Goal: Task Accomplishment & Management: Complete application form

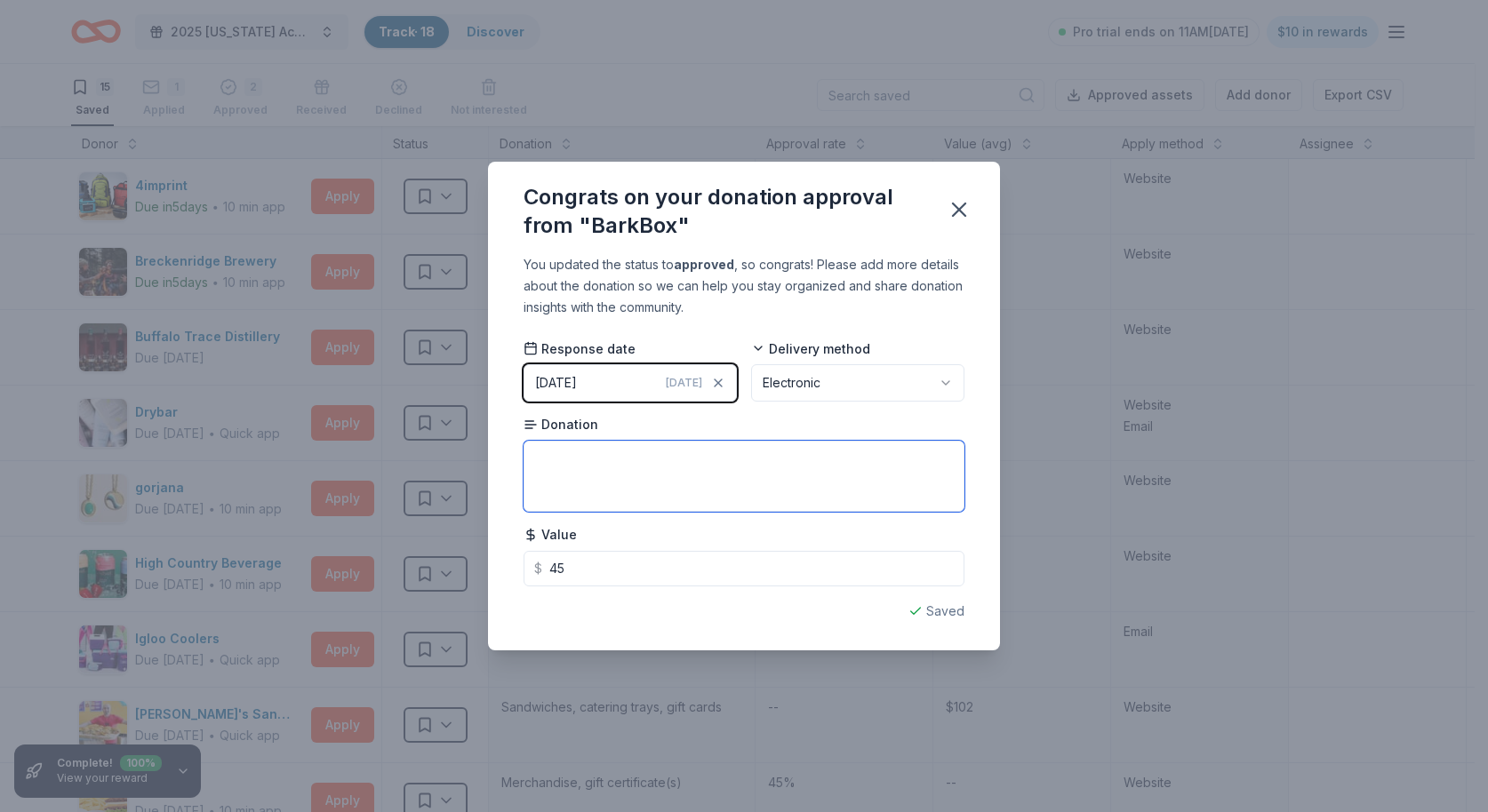
type input "45.00"
click at [680, 470] on textarea at bounding box center [744, 476] width 441 height 71
type textarea "One Month Gift card for plan"
click at [964, 210] on icon "button" at bounding box center [959, 209] width 25 height 25
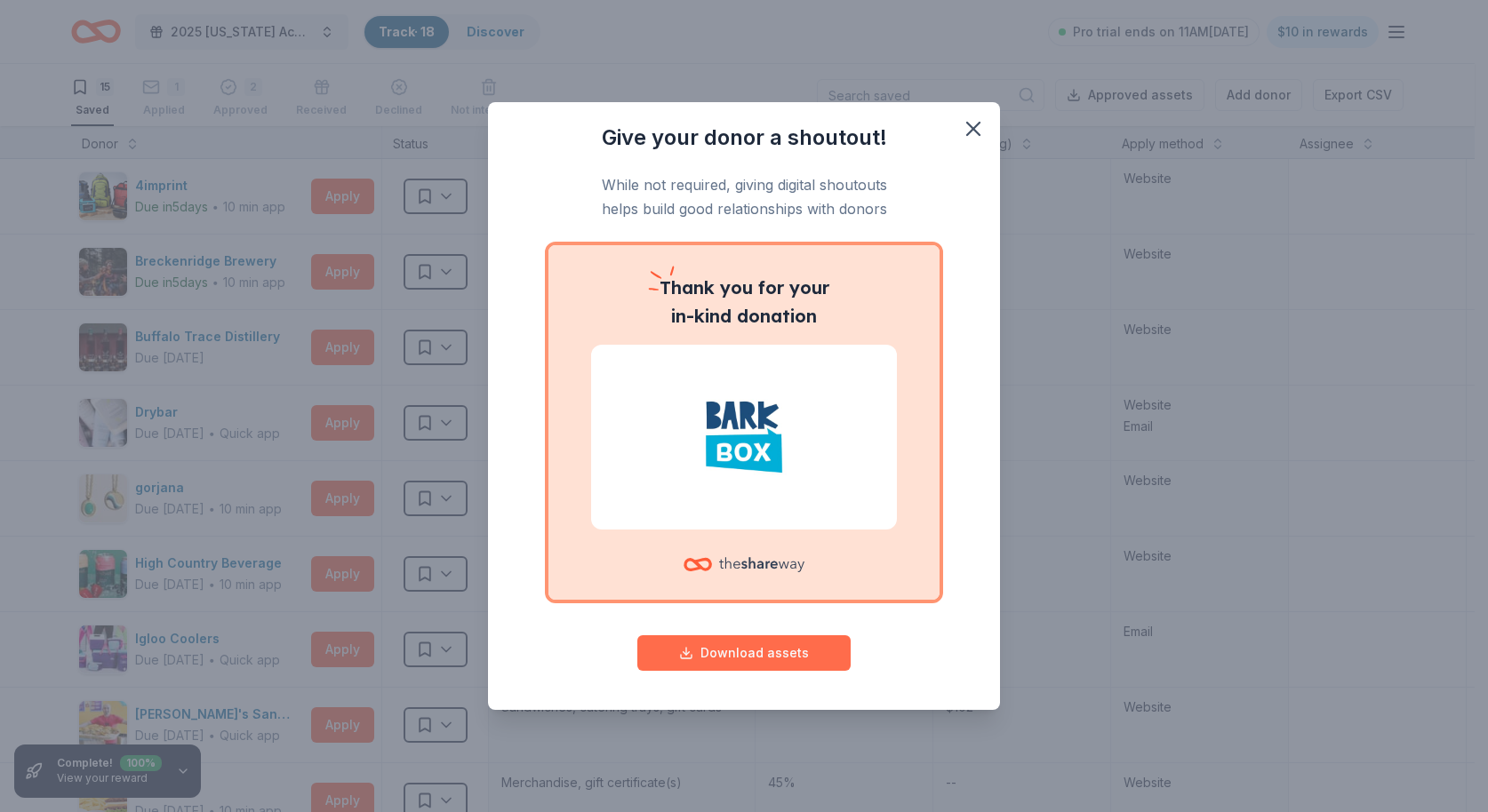
click at [724, 654] on button "Download assets" at bounding box center [744, 653] width 214 height 36
click at [971, 134] on icon "button" at bounding box center [972, 128] width 25 height 25
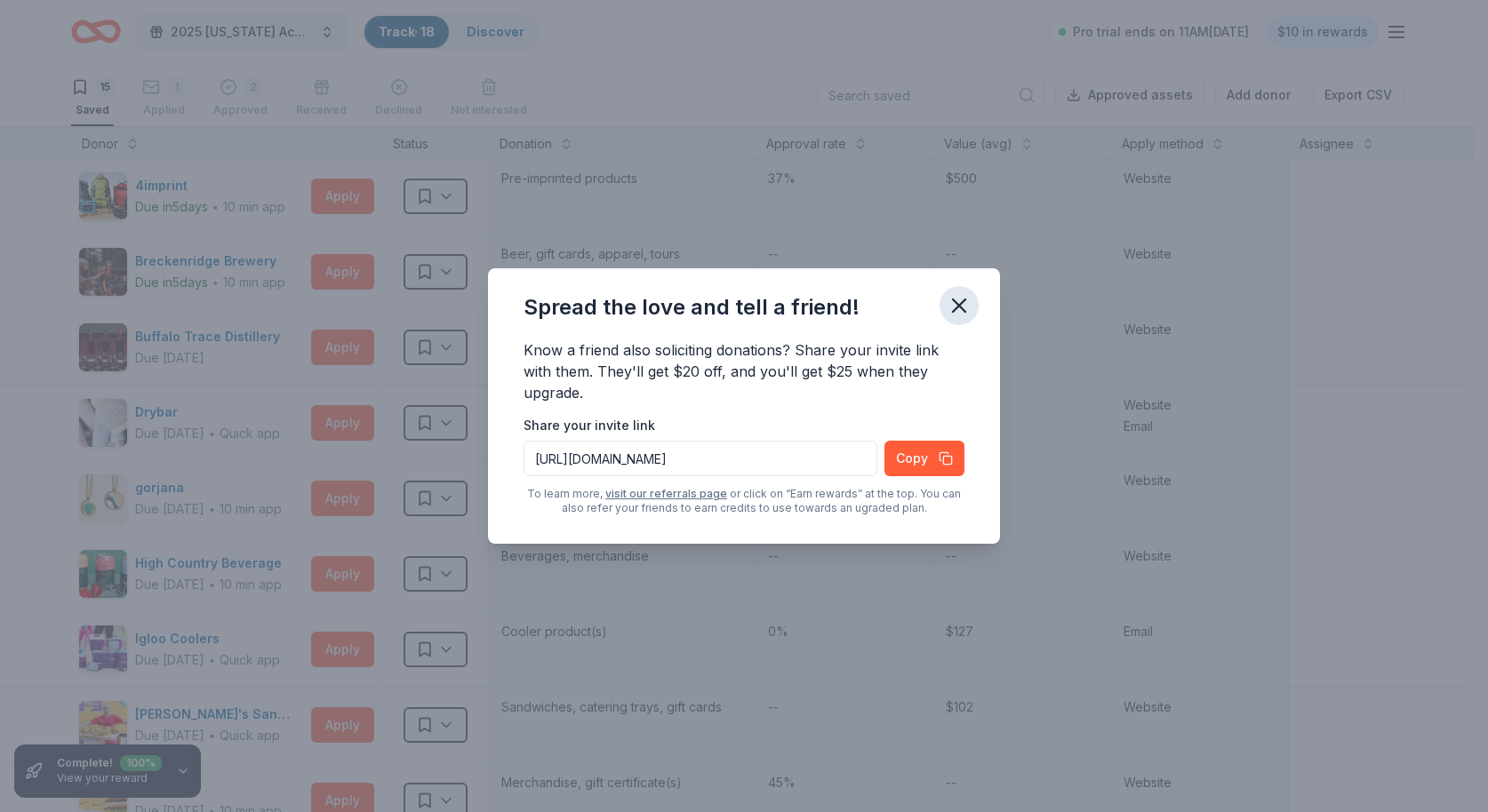
click at [959, 299] on icon "button" at bounding box center [959, 306] width 25 height 25
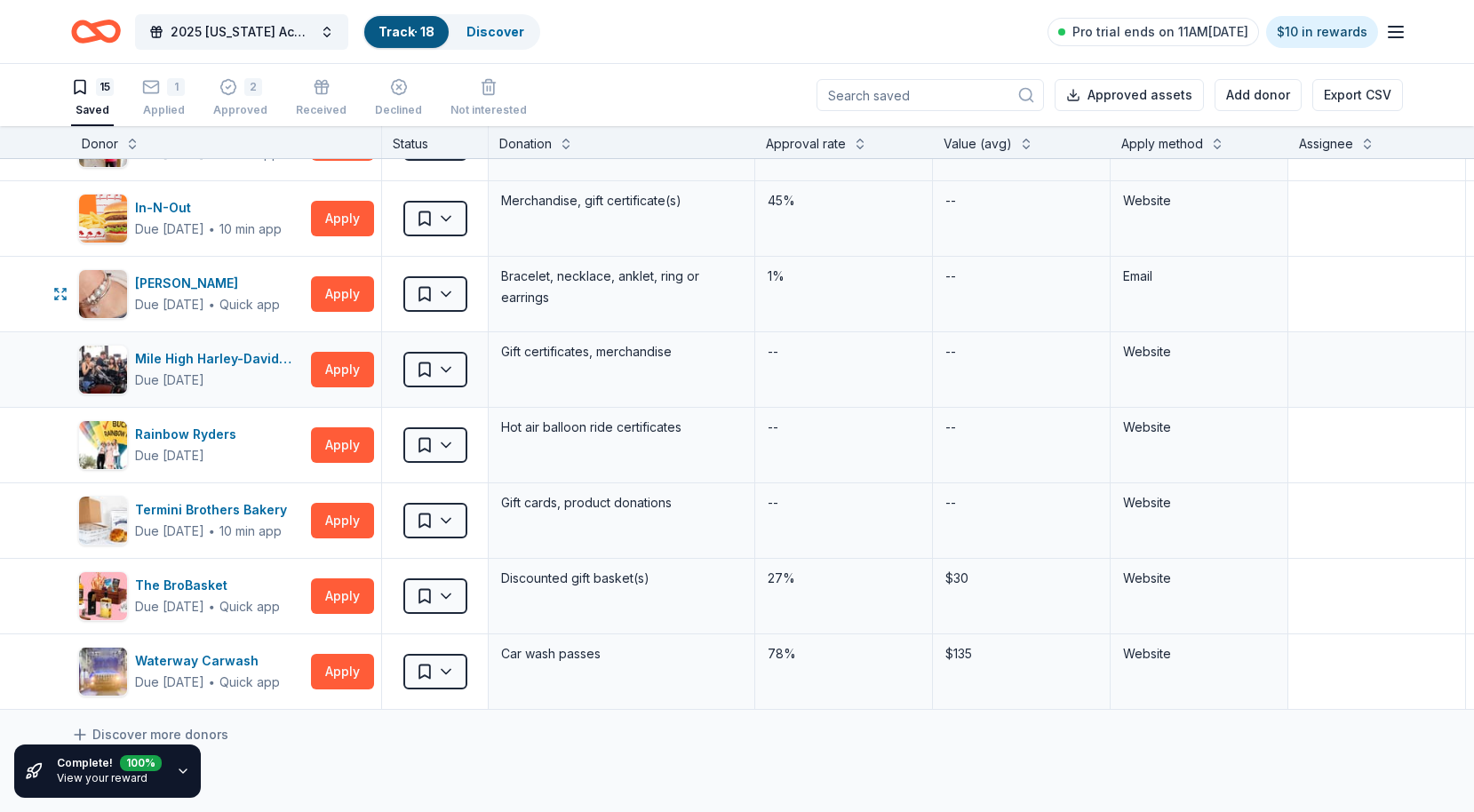
scroll to position [616, 0]
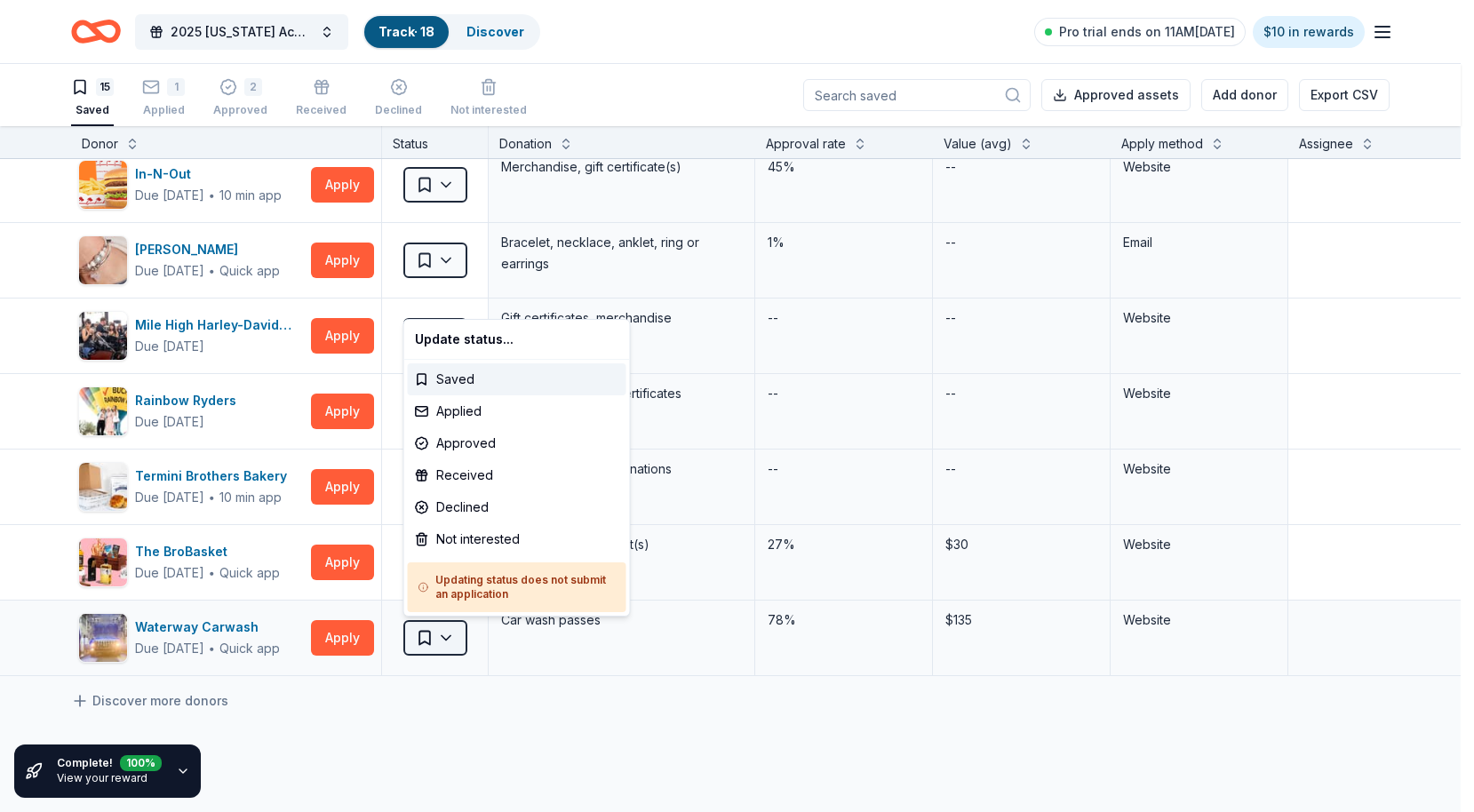
click at [451, 639] on html "2025 Colorado Academy of Audiology Convention Track · 18 Discover Pro trial end…" at bounding box center [737, 406] width 1474 height 812
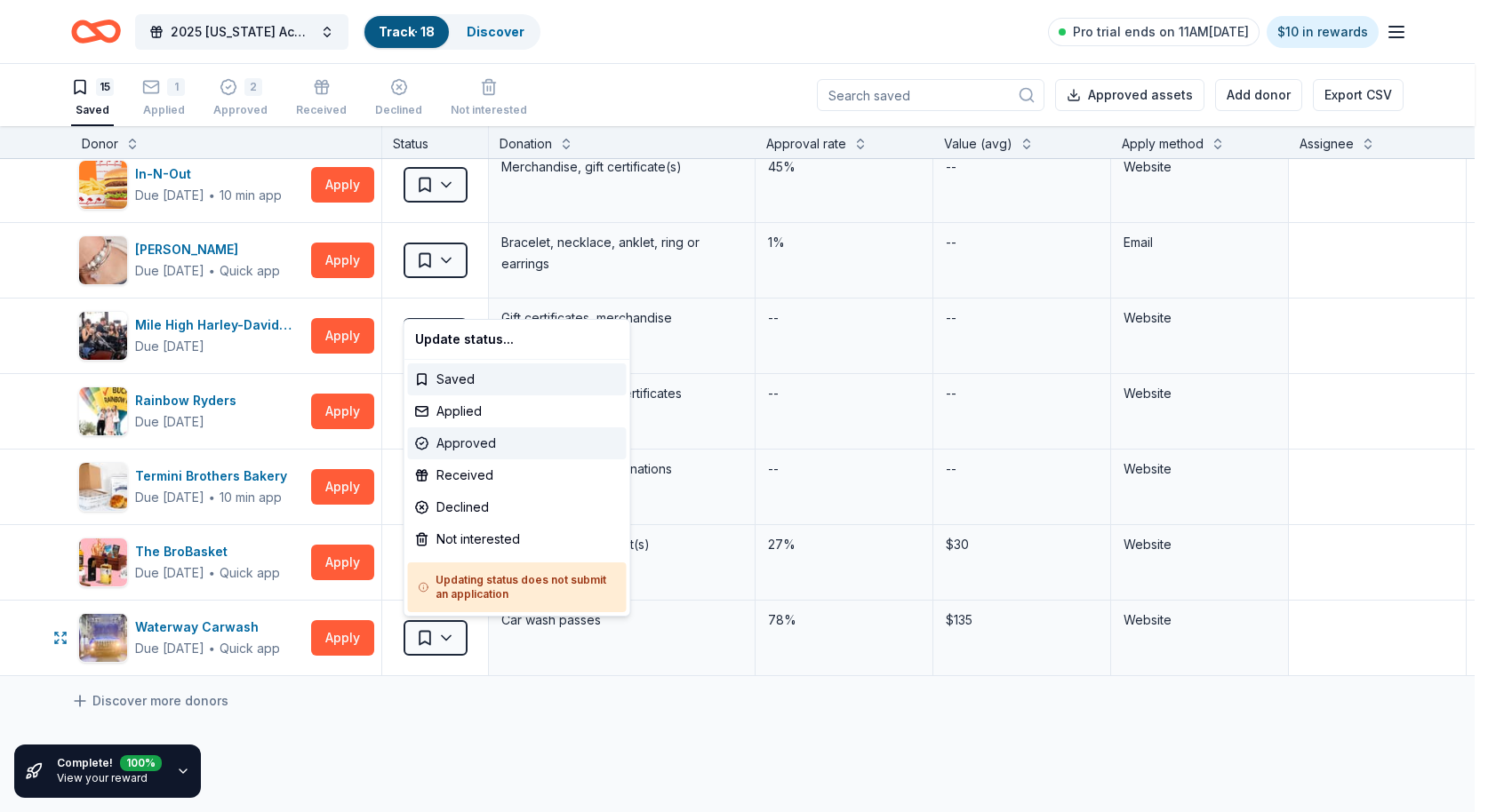
click at [480, 440] on div "Approved" at bounding box center [517, 443] width 218 height 32
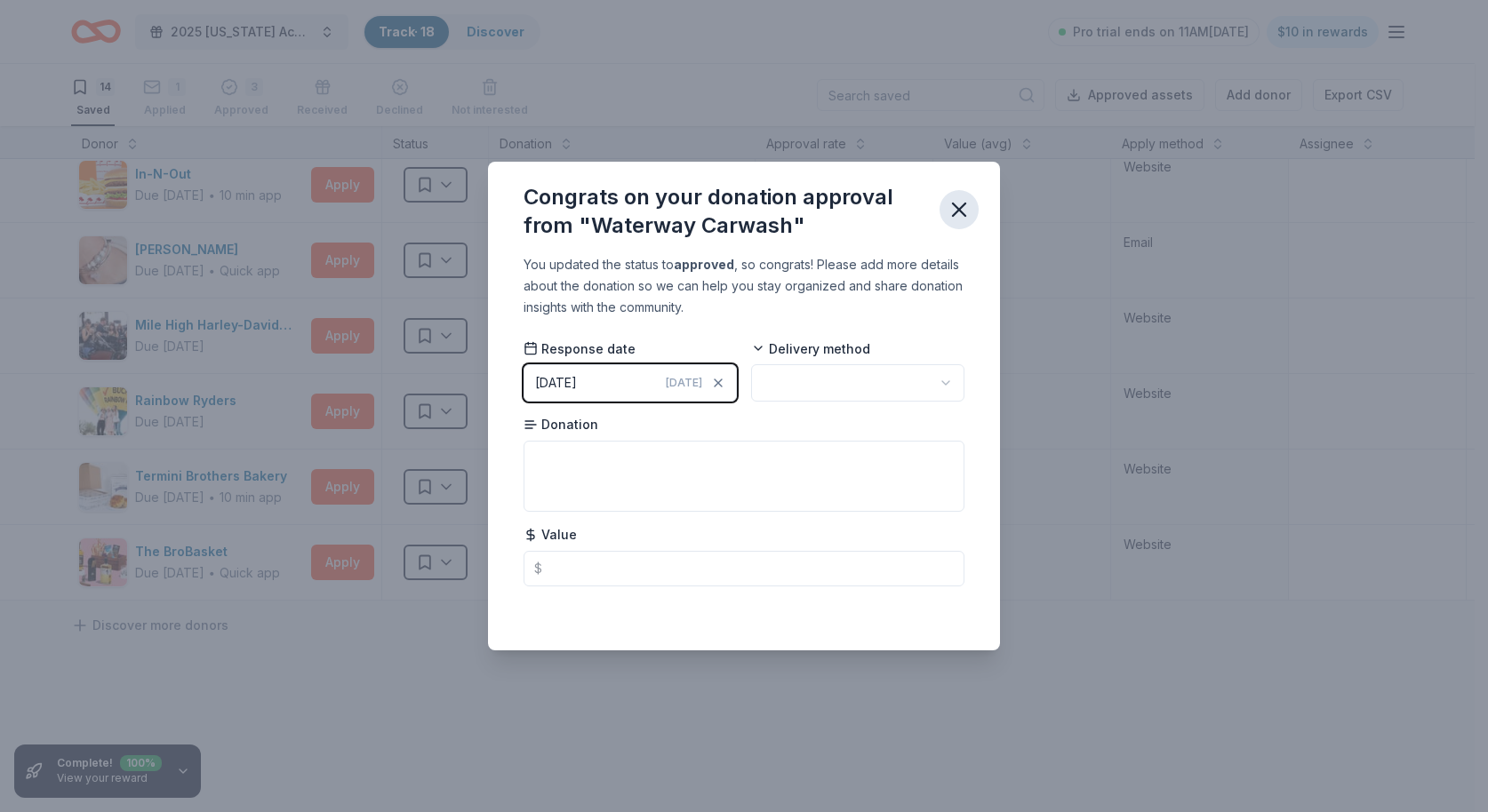
click at [959, 217] on icon "button" at bounding box center [959, 209] width 25 height 25
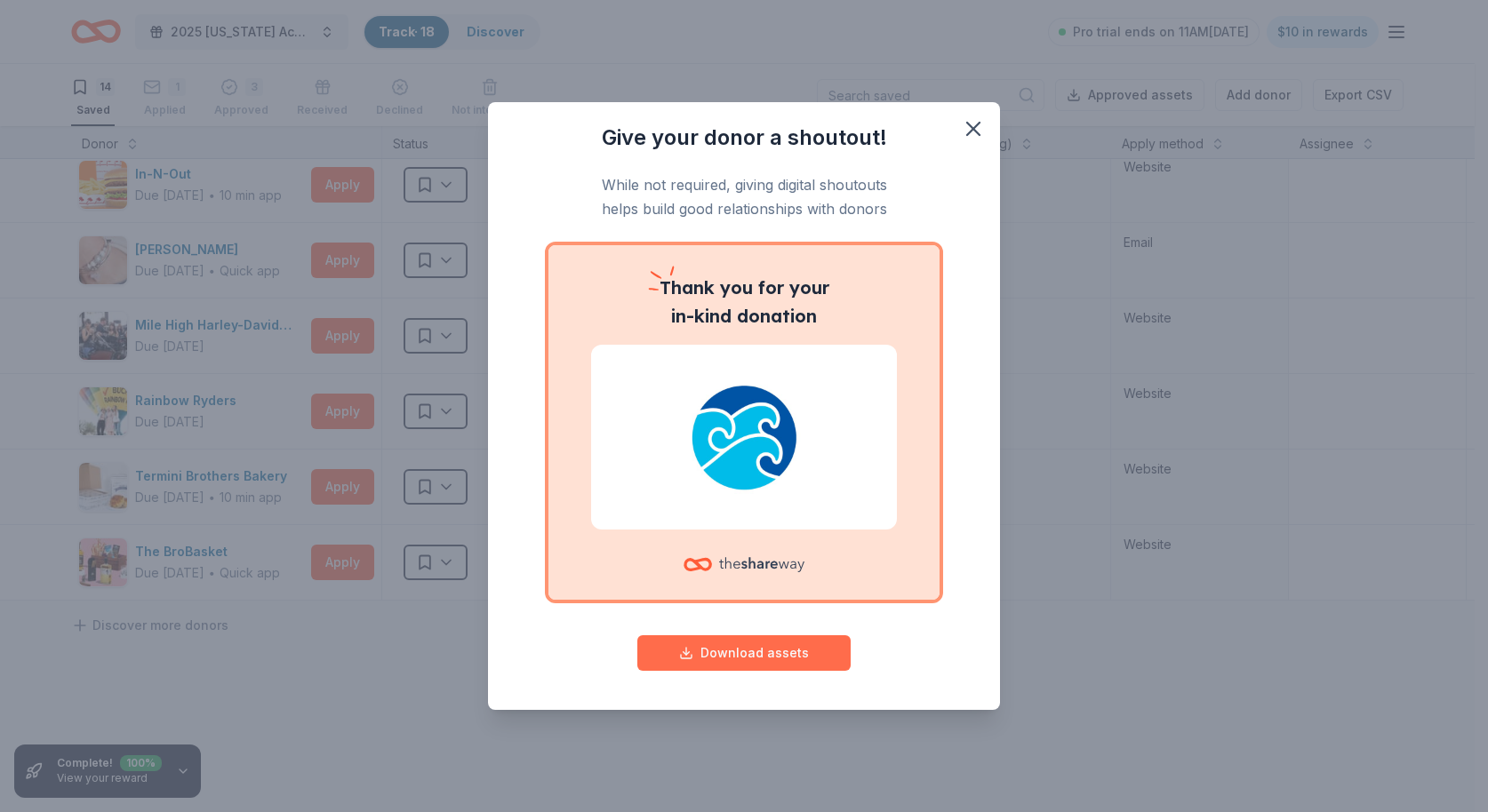
click at [768, 654] on button "Download assets" at bounding box center [744, 653] width 214 height 36
click at [971, 133] on icon "button" at bounding box center [973, 129] width 13 height 13
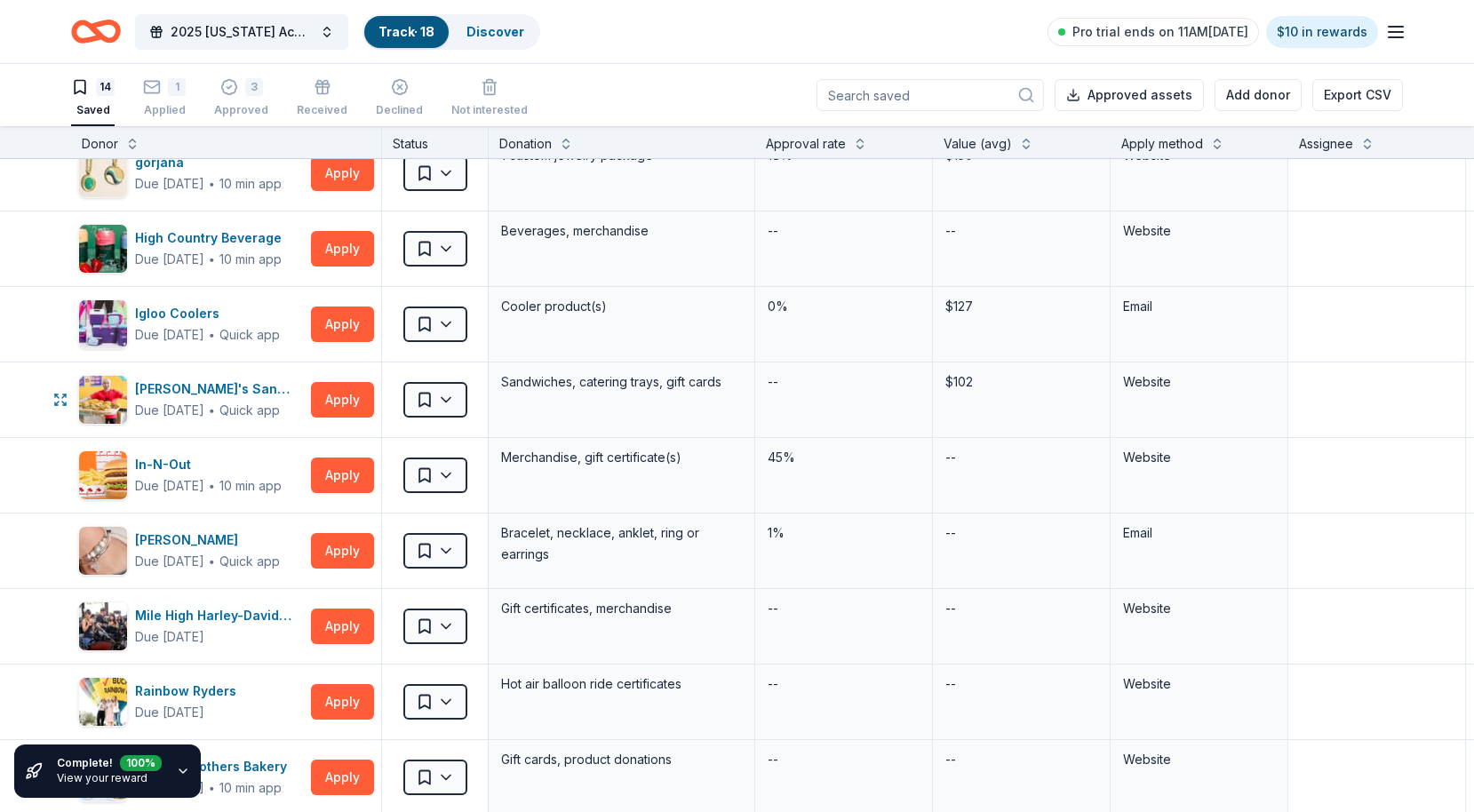
scroll to position [0, 0]
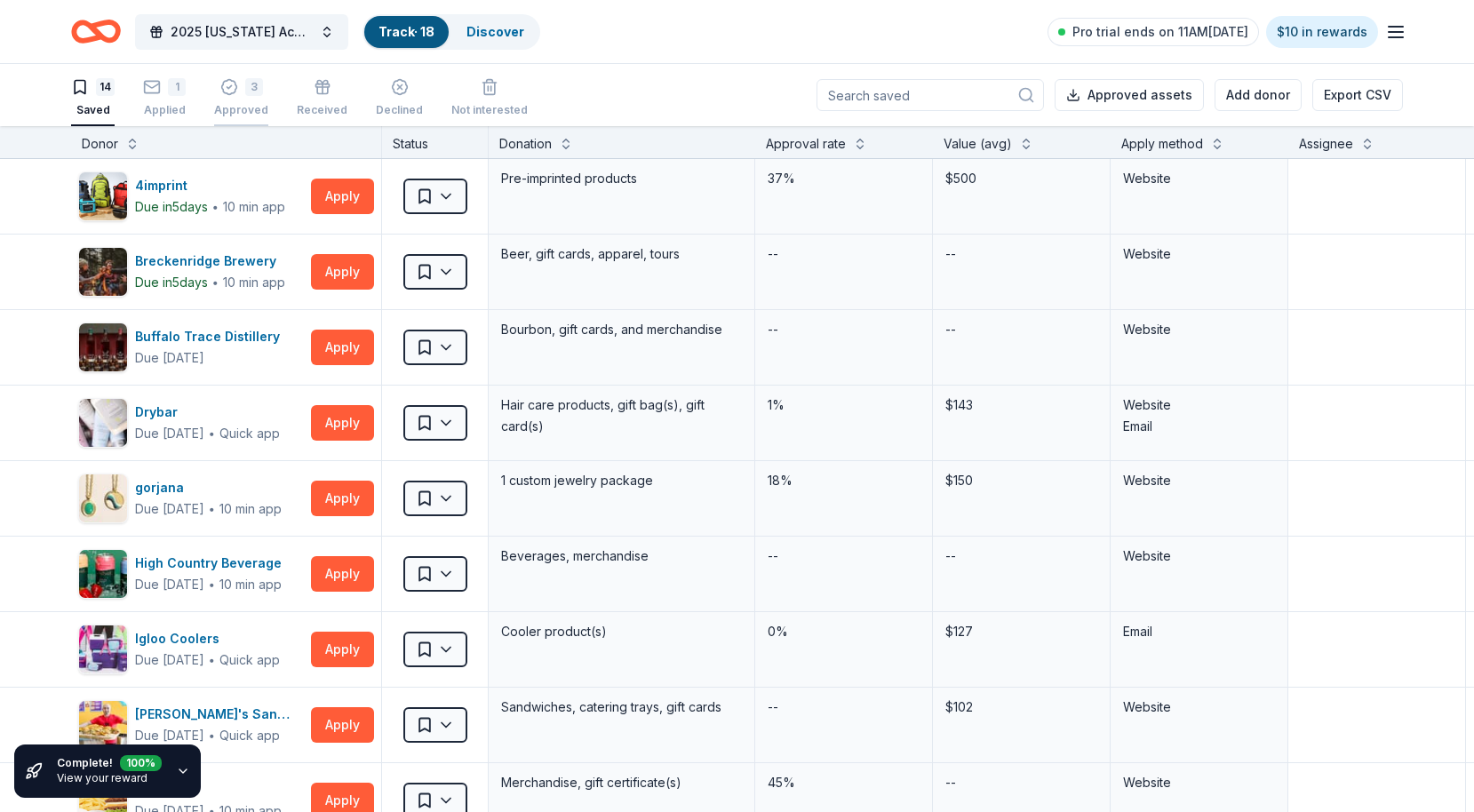
click at [248, 106] on div "Approved" at bounding box center [241, 99] width 54 height 14
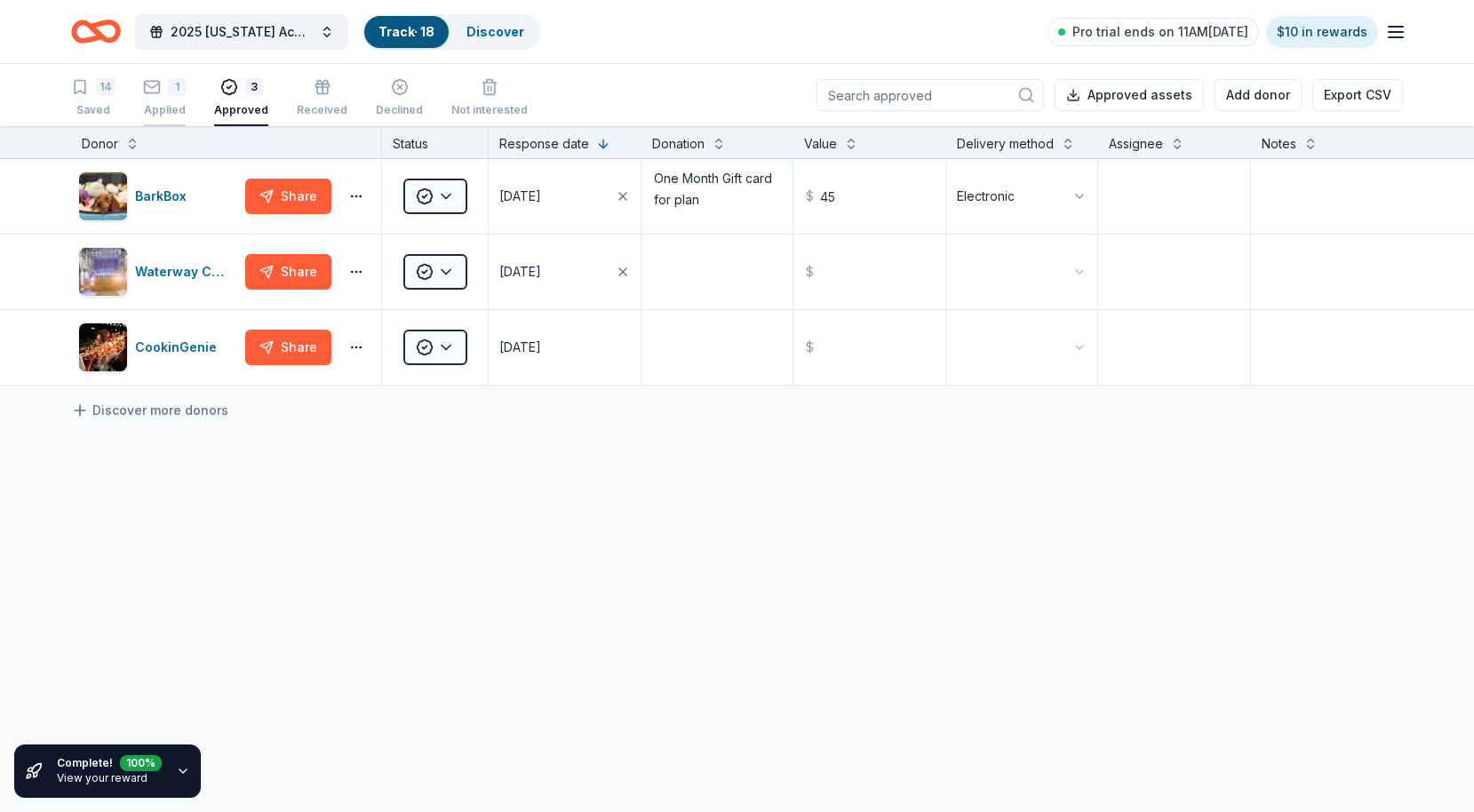
click at [171, 111] on div "Applied" at bounding box center [164, 110] width 42 height 14
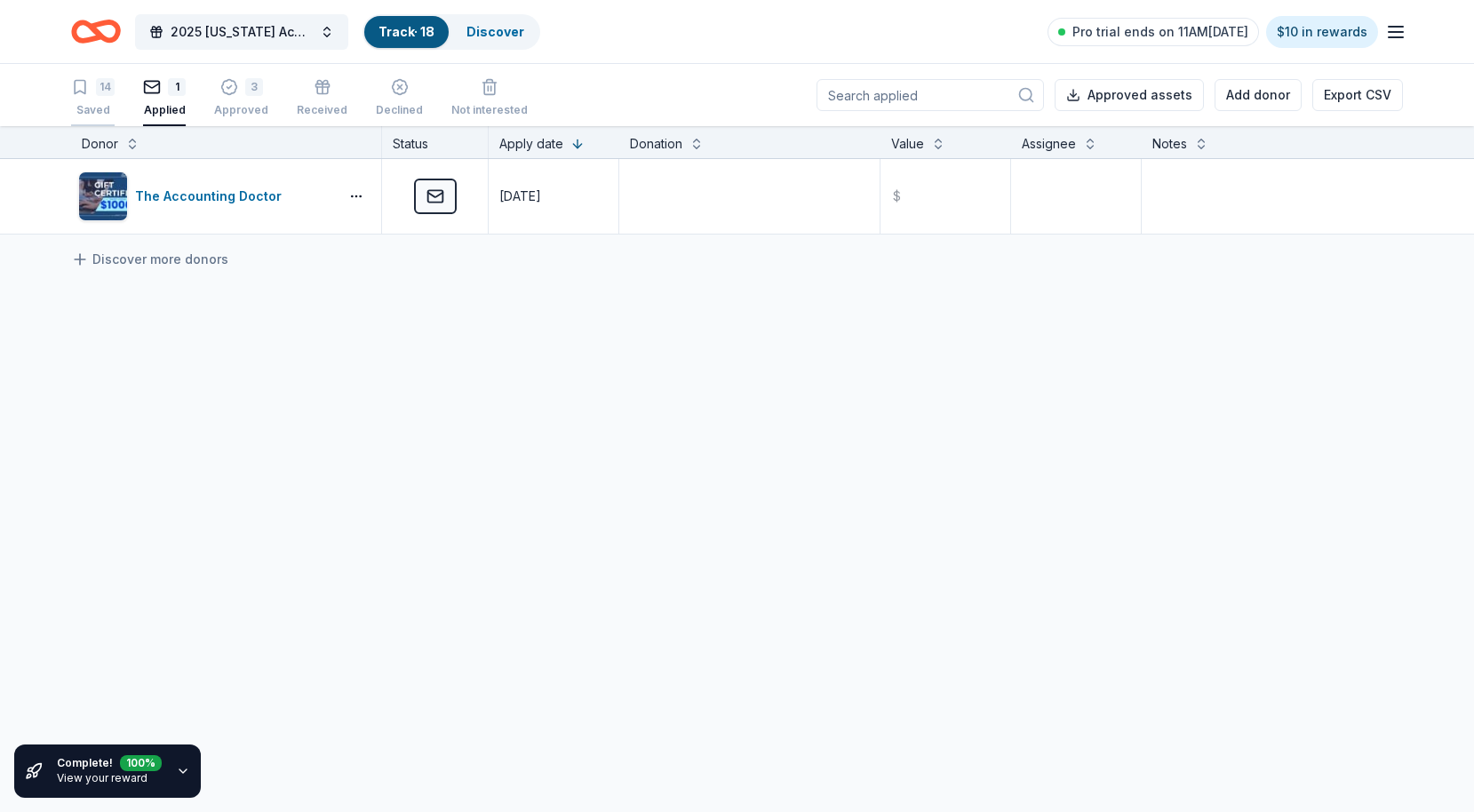
click at [106, 113] on div "Saved" at bounding box center [92, 110] width 43 height 14
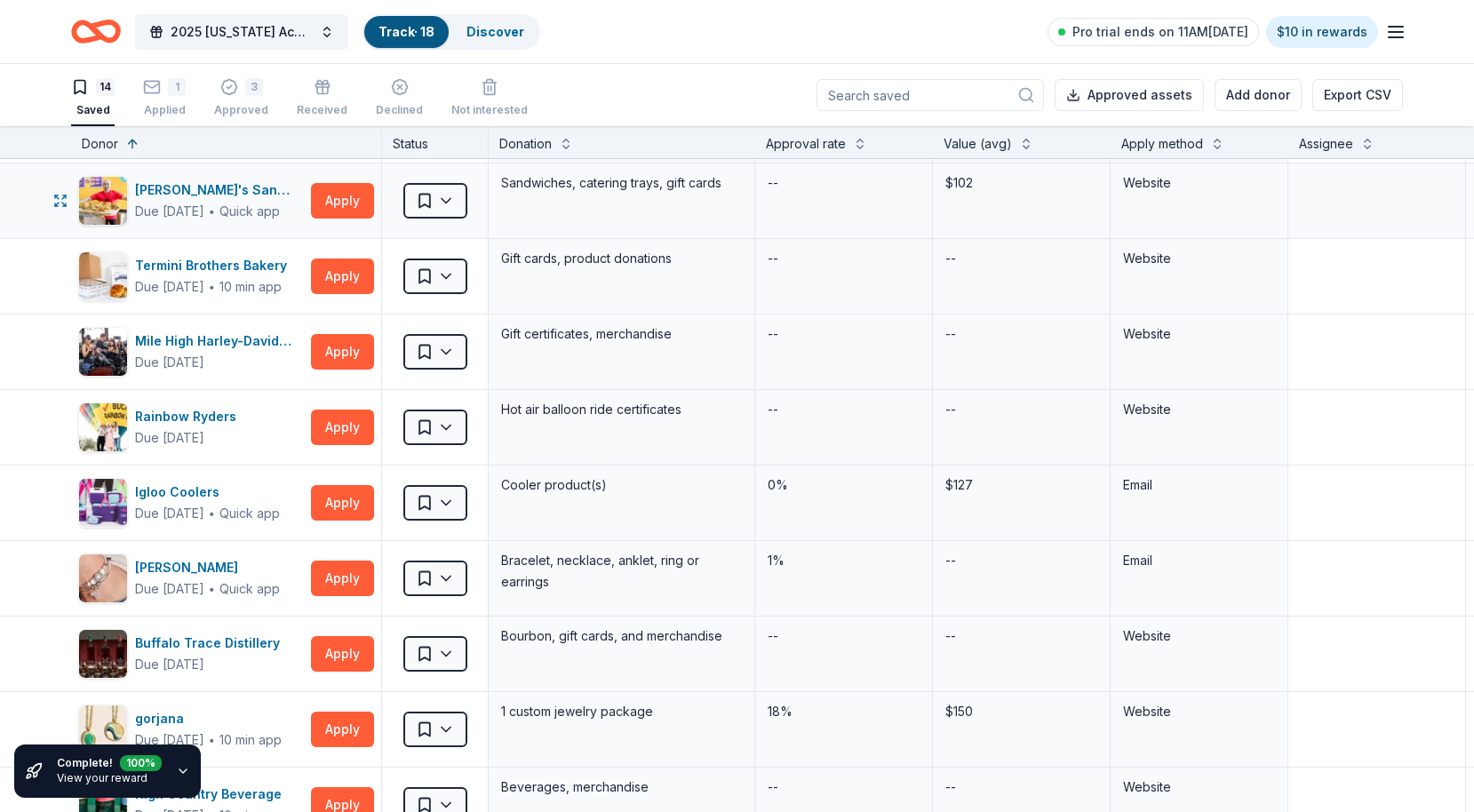
scroll to position [301, 0]
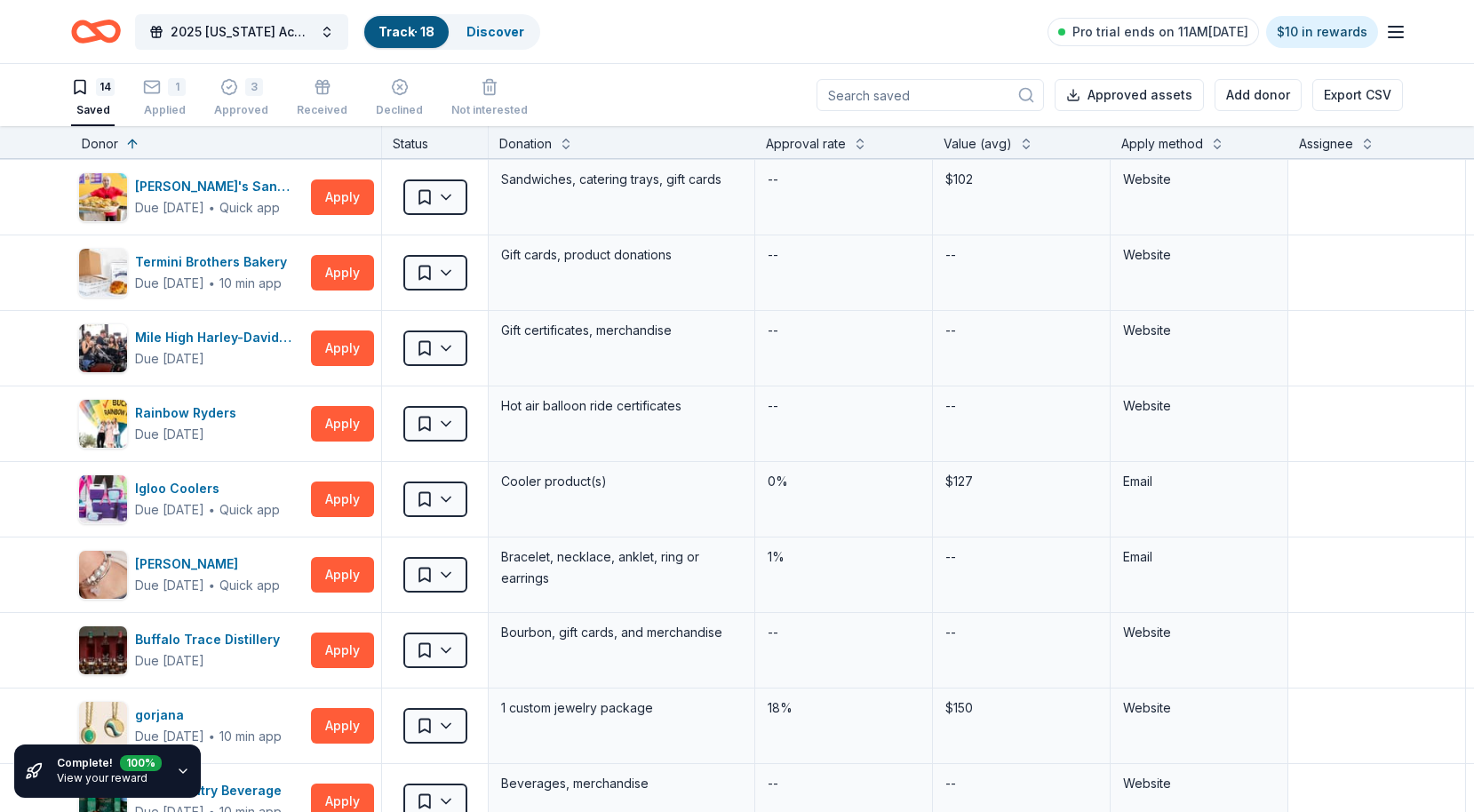
click at [100, 778] on link "View your reward" at bounding box center [102, 778] width 90 height 13
click at [177, 776] on icon "button" at bounding box center [182, 771] width 14 height 14
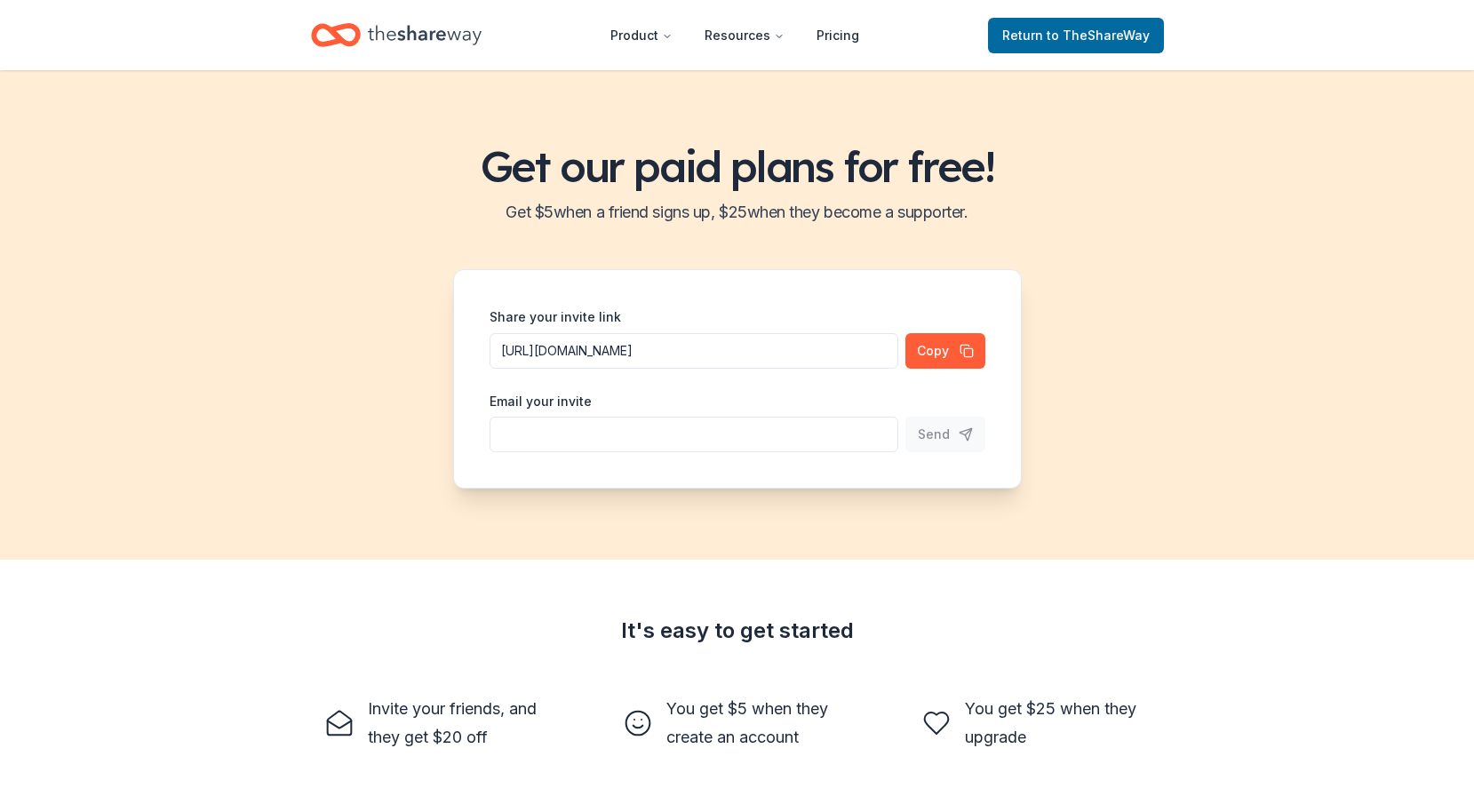
click at [420, 39] on icon "Home" at bounding box center [425, 34] width 114 height 19
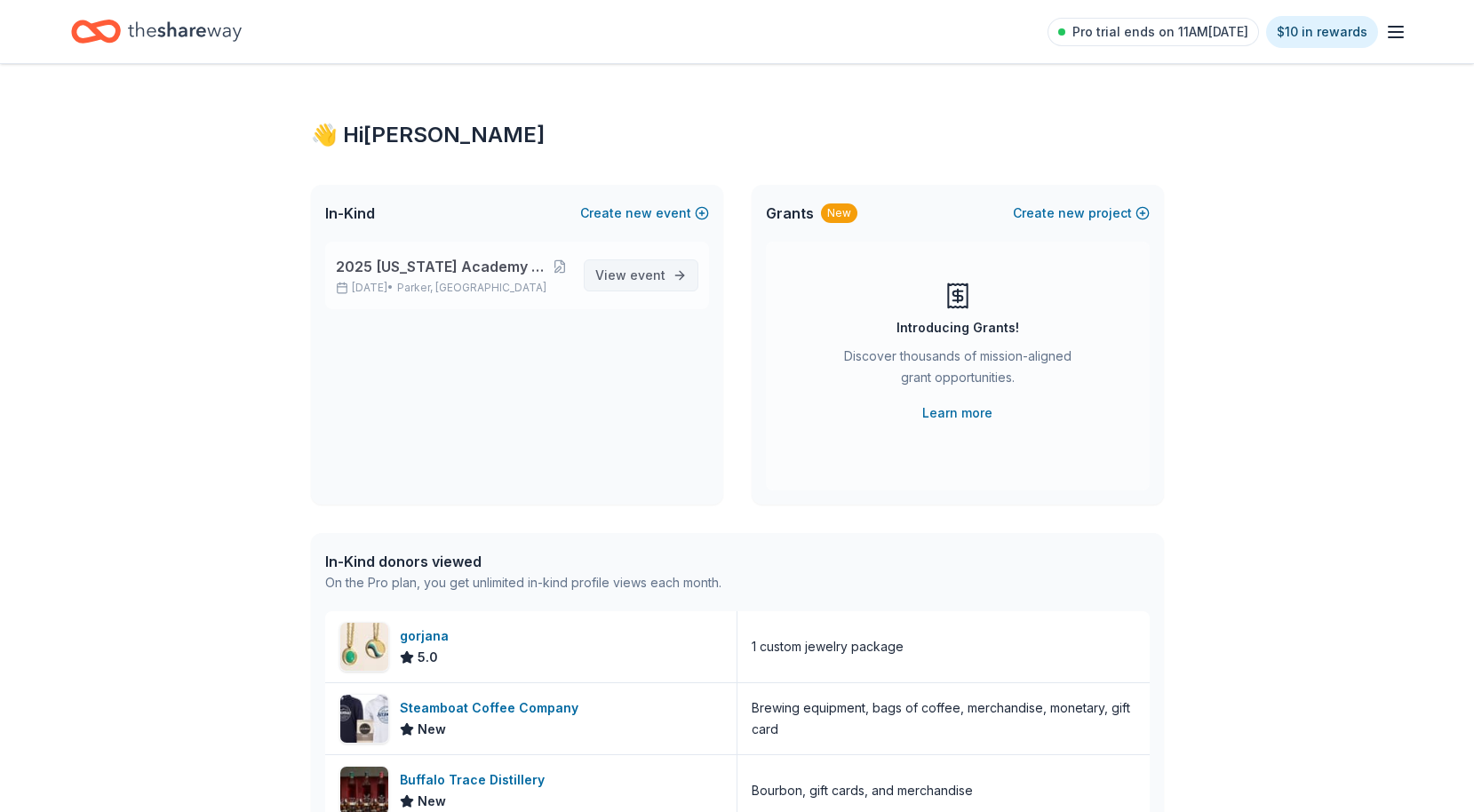
click at [660, 272] on span "event" at bounding box center [647, 275] width 36 height 15
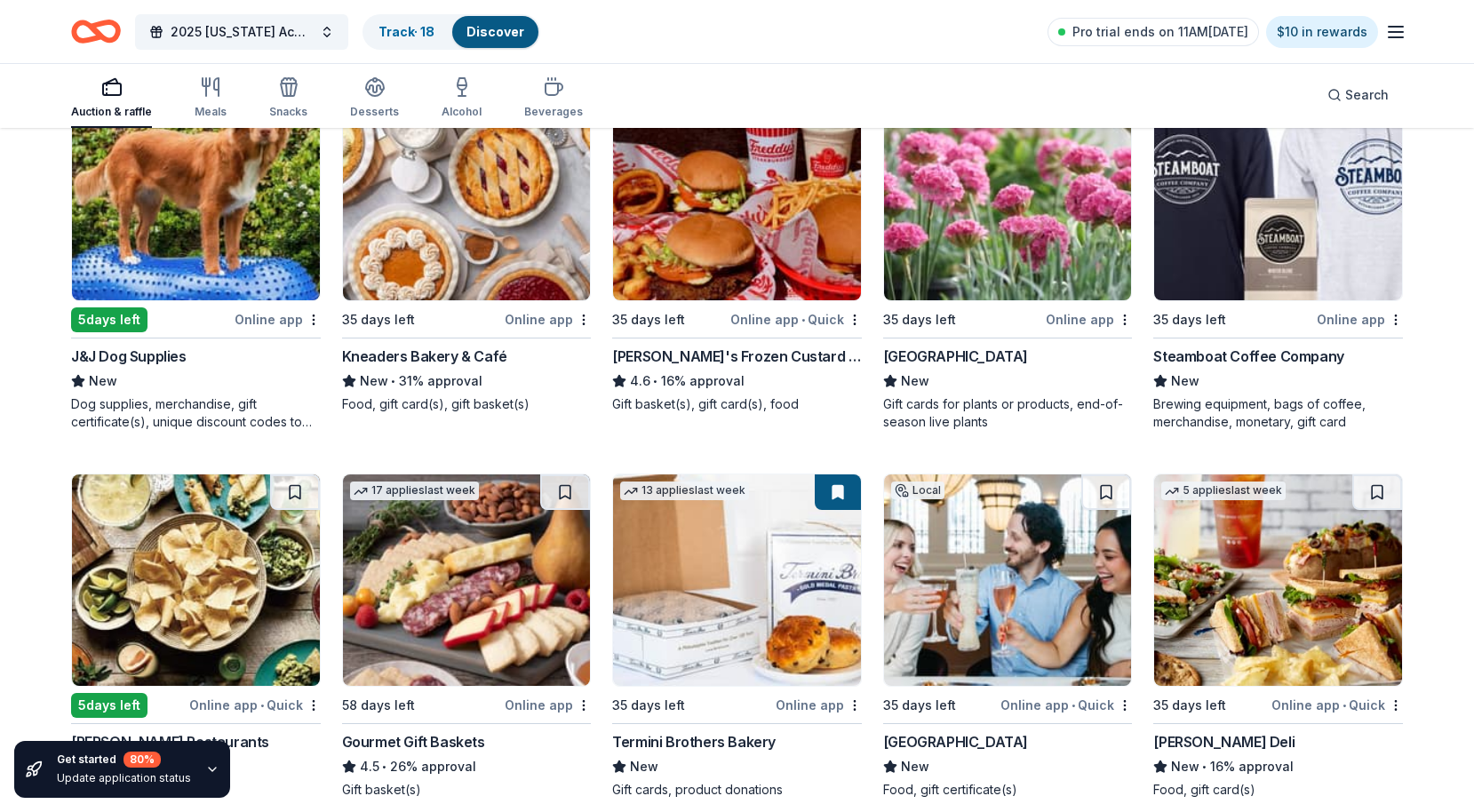
scroll to position [1821, 0]
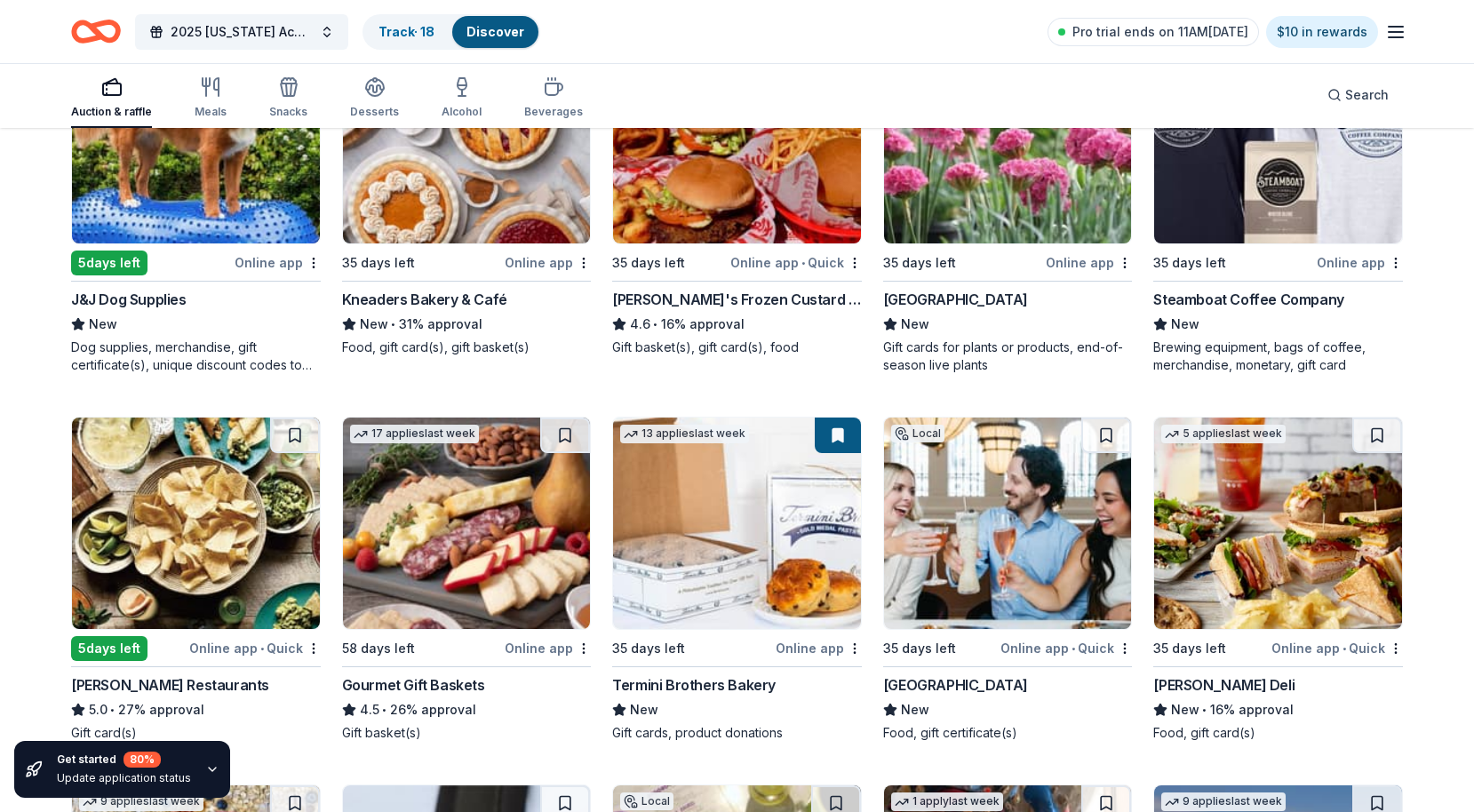
click at [1064, 512] on img at bounding box center [1007, 524] width 248 height 212
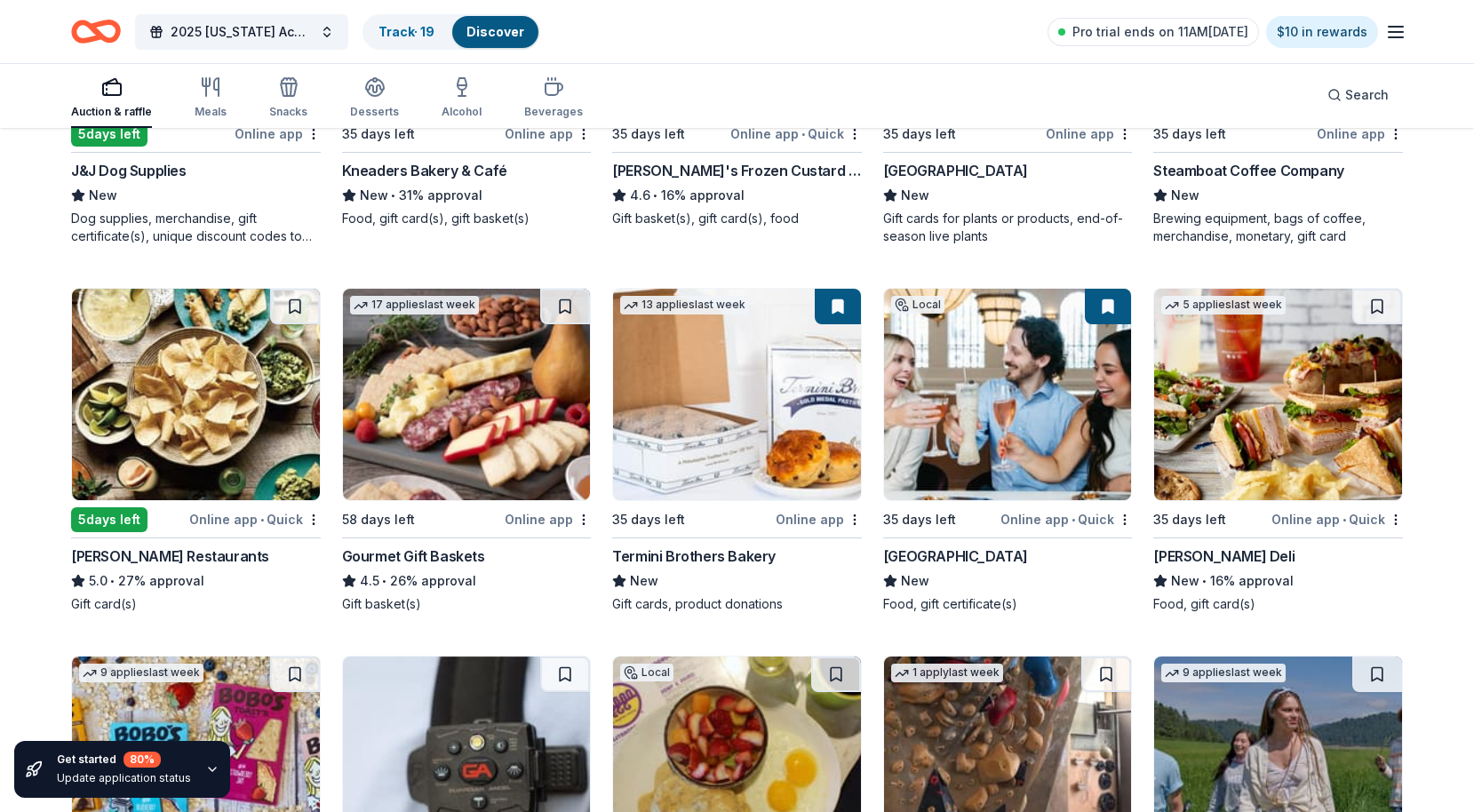
scroll to position [1995, 0]
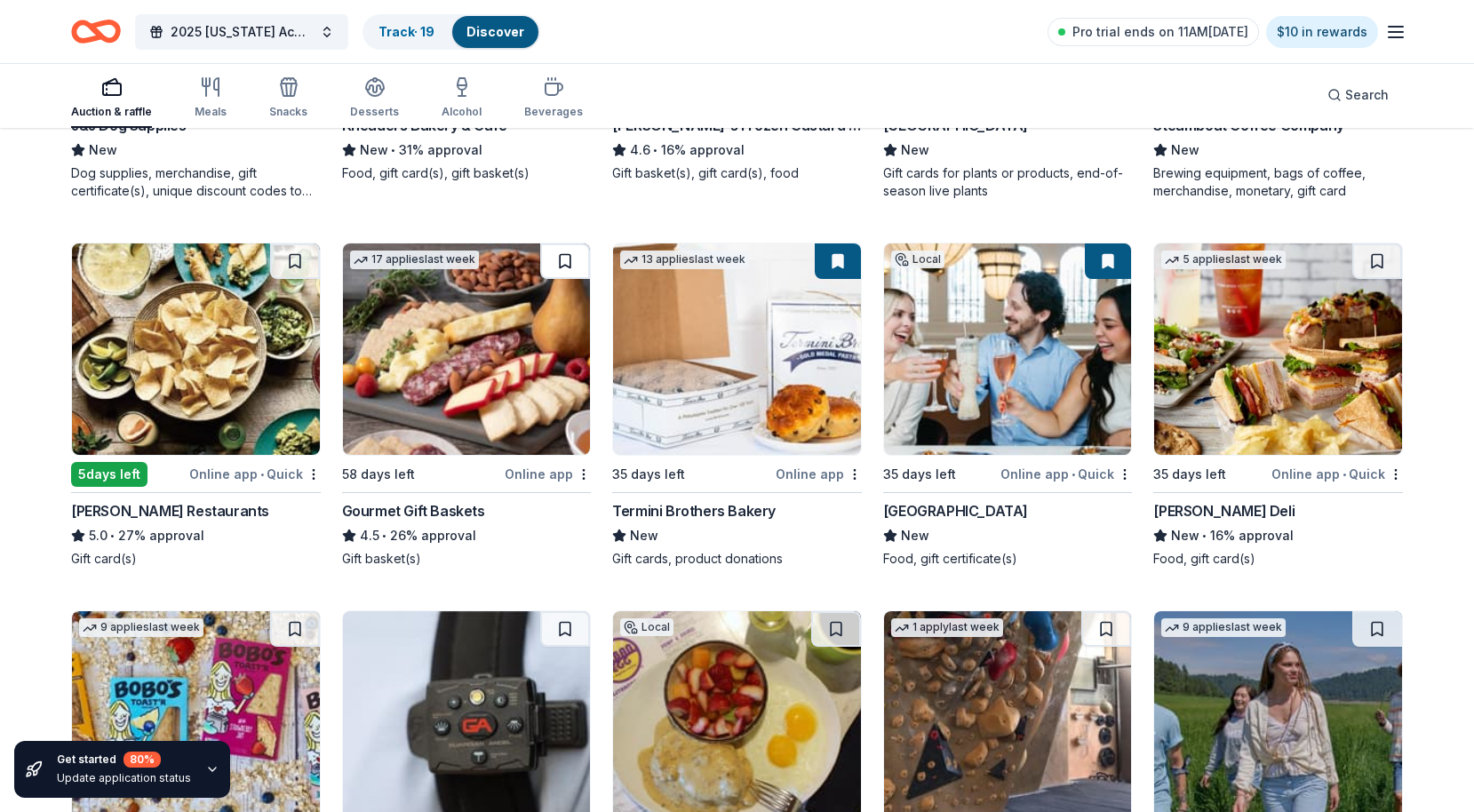
click at [566, 258] on button at bounding box center [565, 261] width 50 height 36
click at [397, 29] on link "Track · 20" at bounding box center [408, 31] width 59 height 15
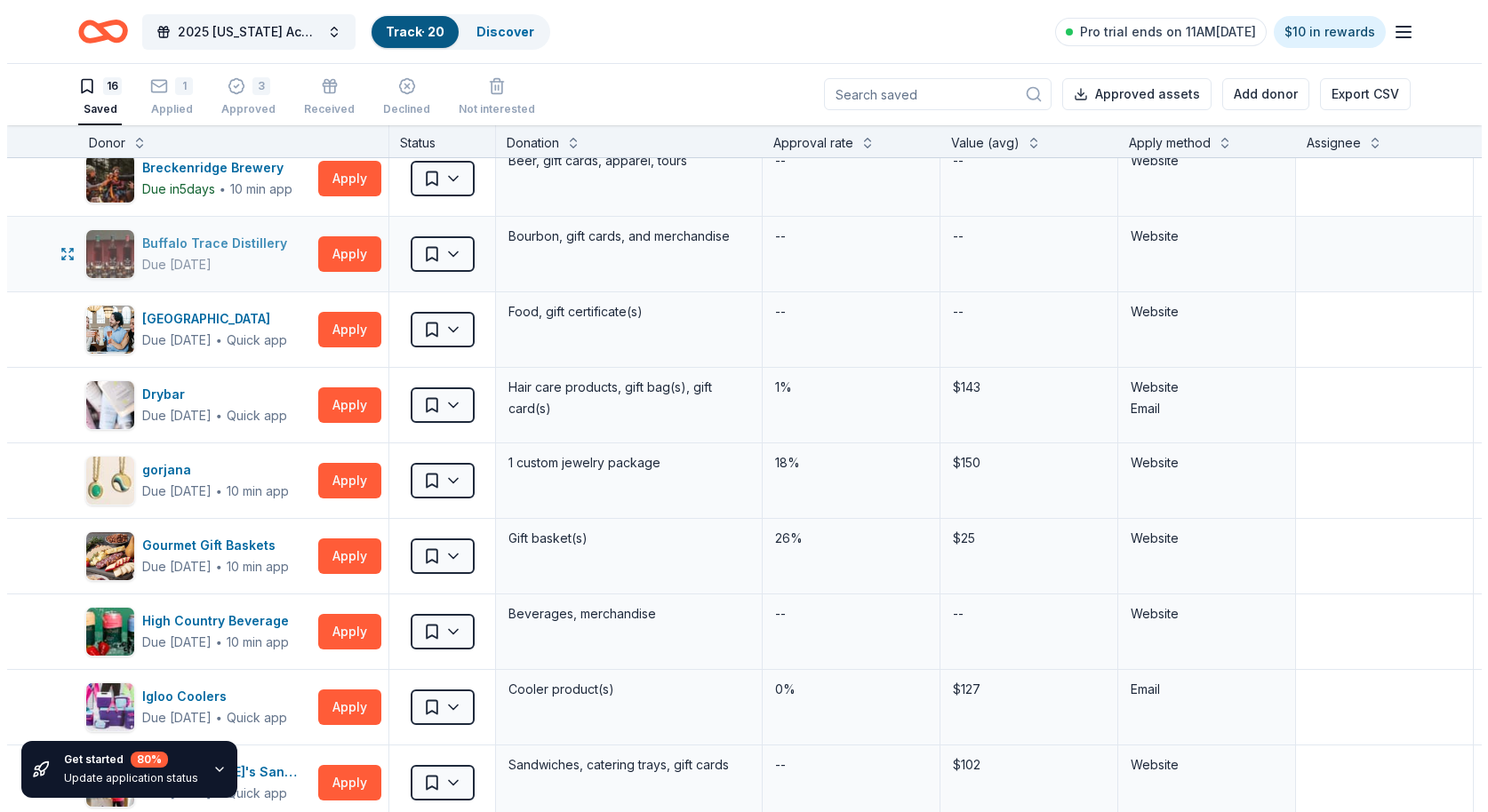
scroll to position [128, 0]
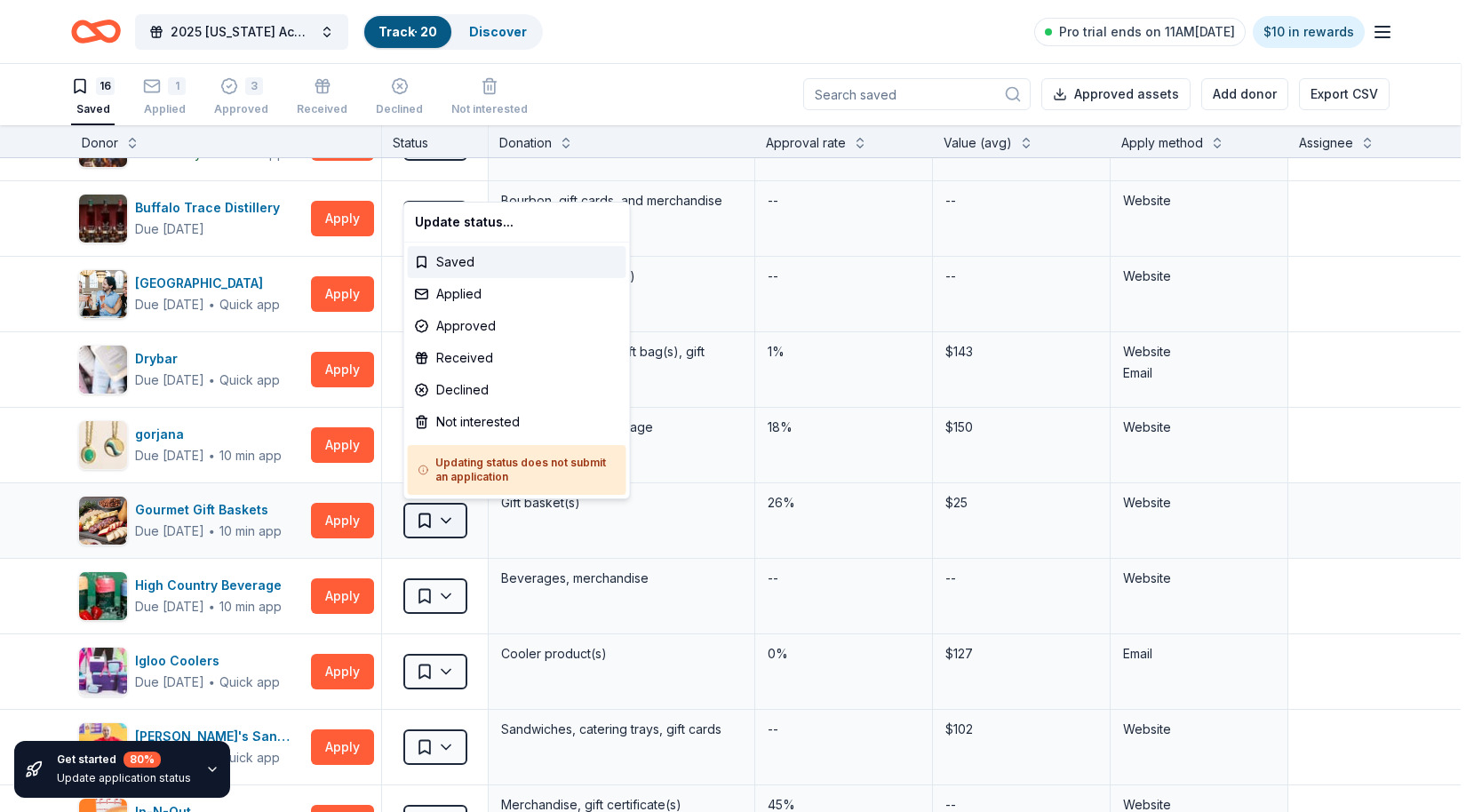
click at [458, 519] on html "2025 Colorado Academy of Audiology Convention Track · 20 Discover Pro trial end…" at bounding box center [737, 405] width 1474 height 812
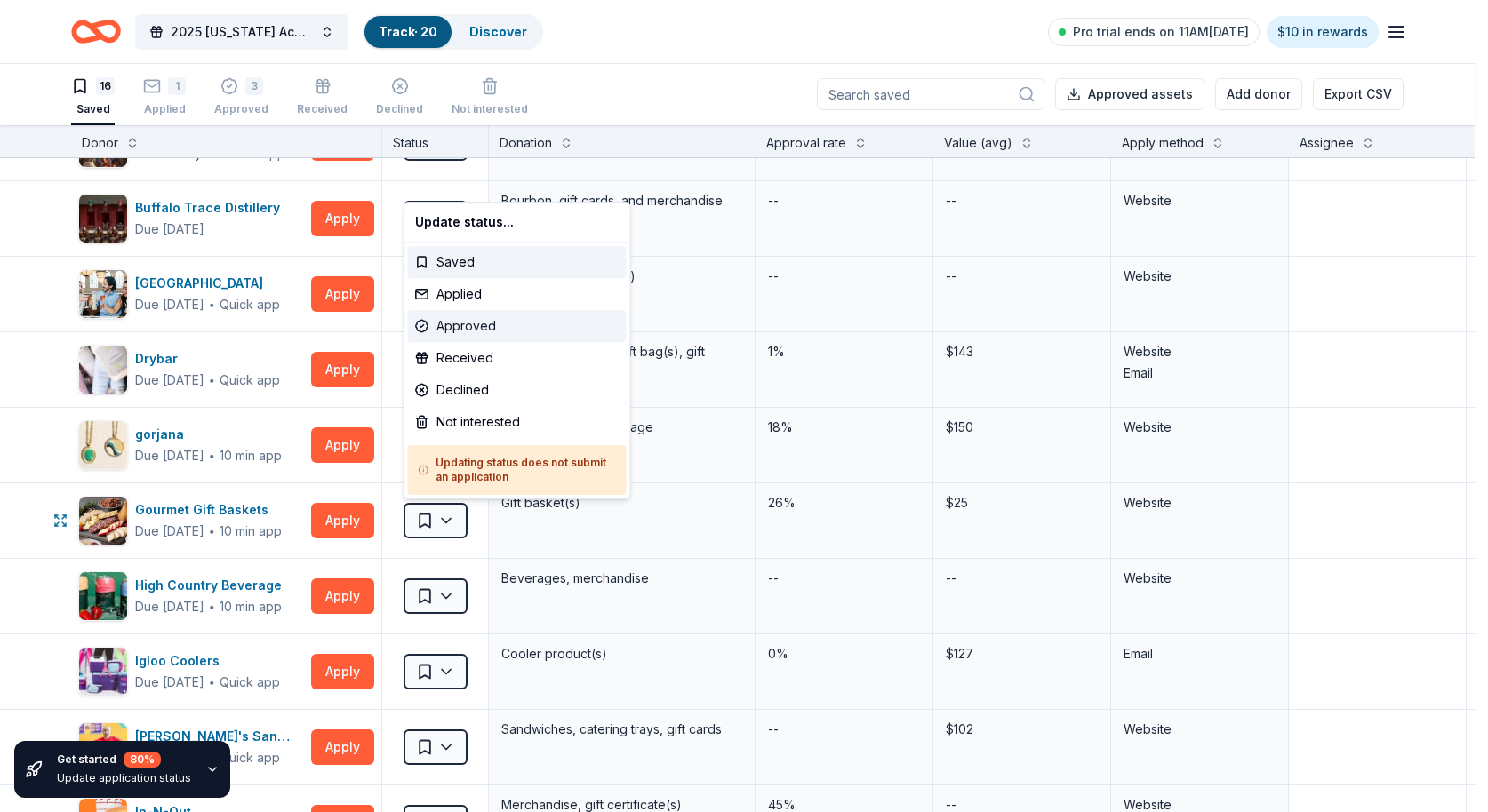
click at [479, 319] on div "Approved" at bounding box center [517, 326] width 218 height 32
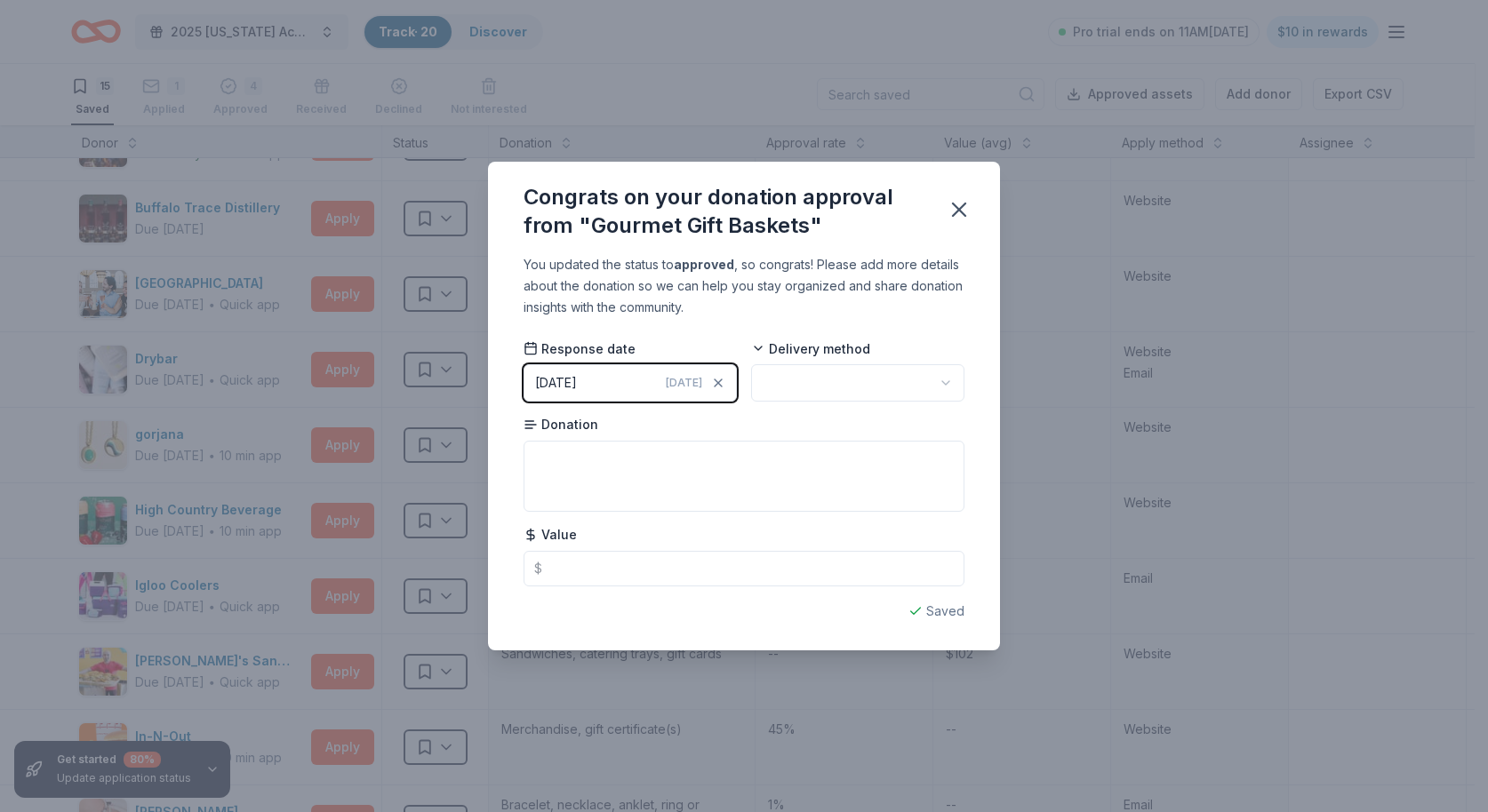
click at [834, 386] on html "2025 Colorado Academy of Audiology Convention Track · 20 Discover Pro trial end…" at bounding box center [744, 405] width 1488 height 812
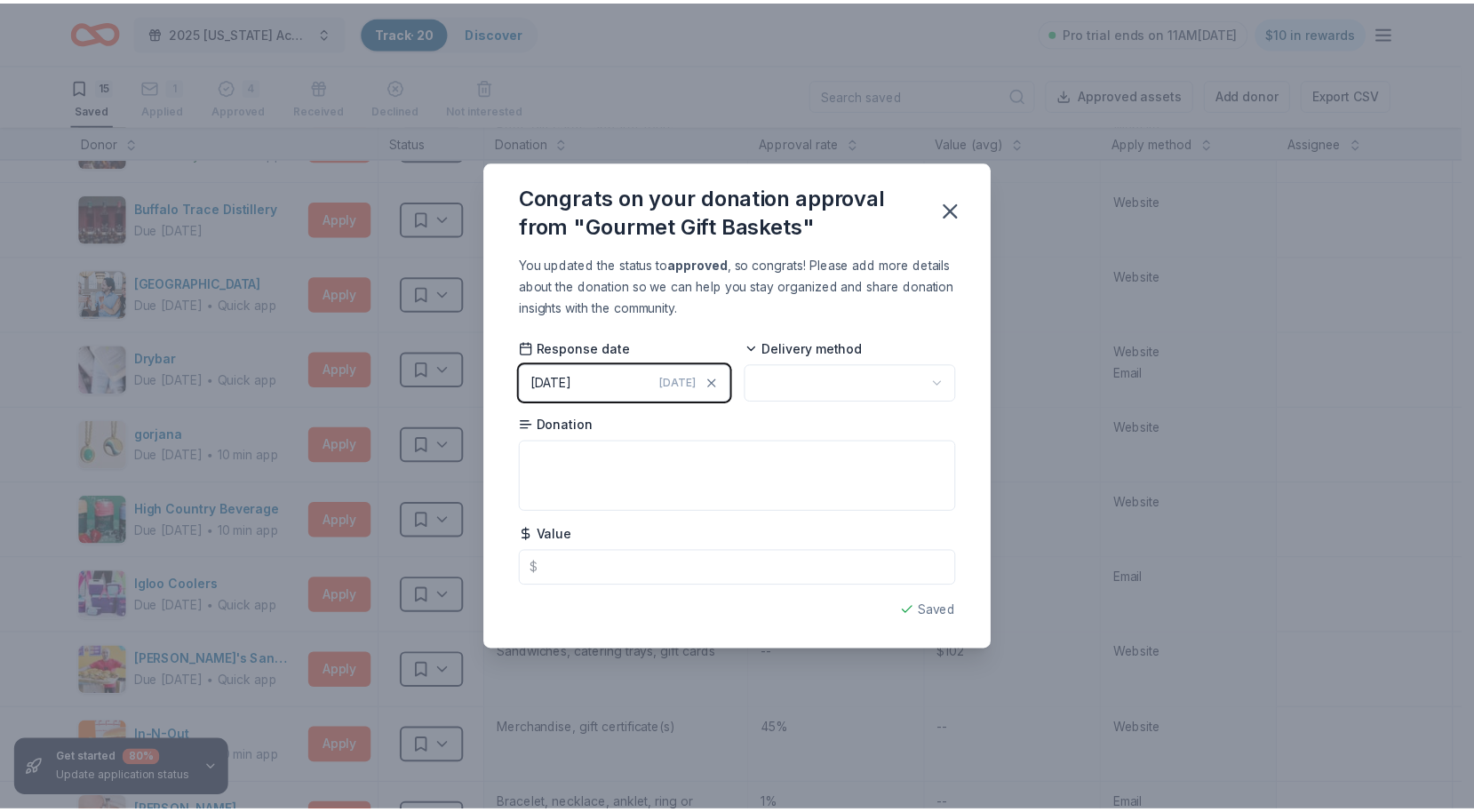
scroll to position [0, 0]
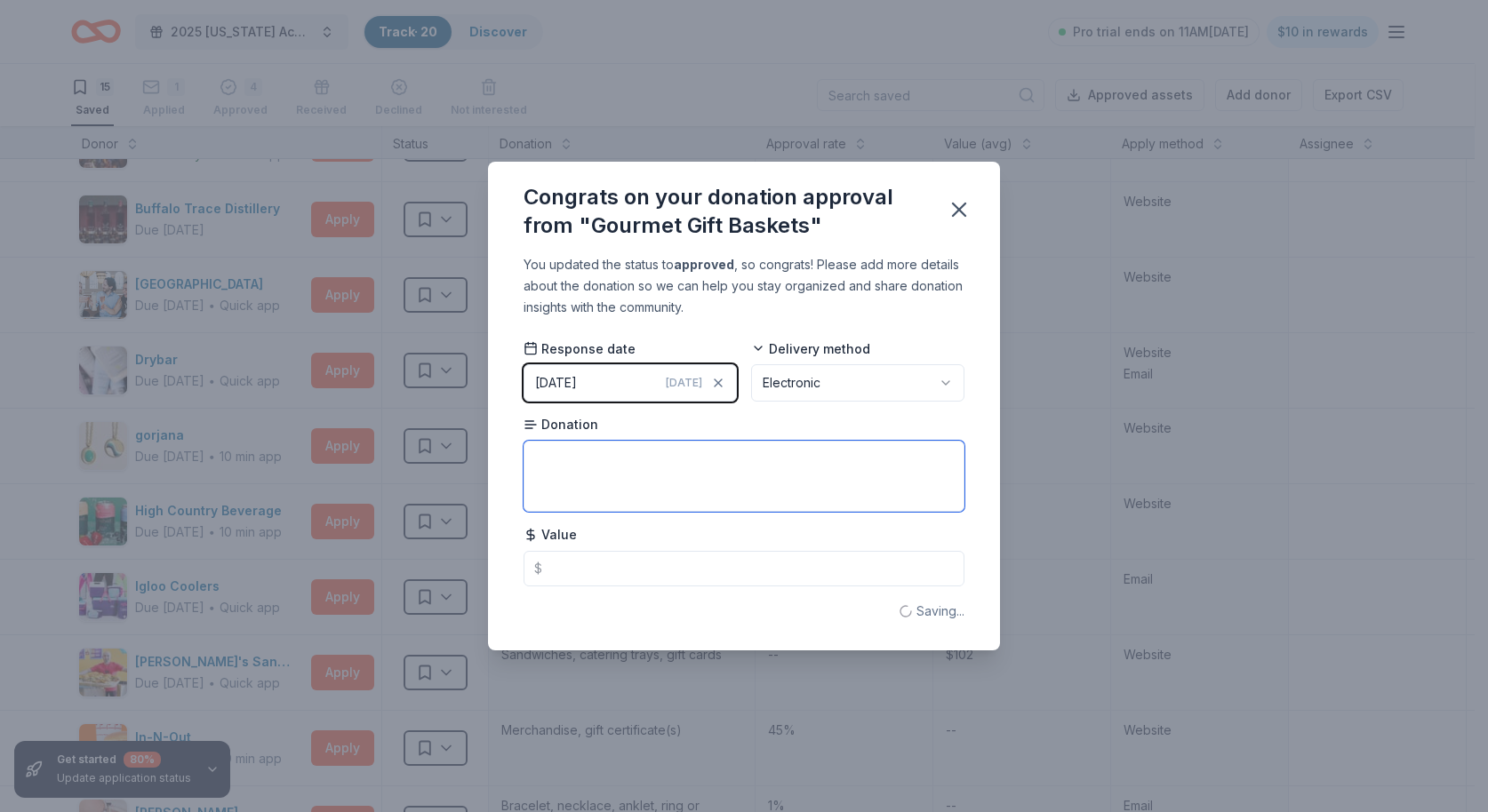
click at [653, 480] on textarea at bounding box center [744, 476] width 441 height 71
type textarea "Gift certificate"
type input "25.00"
click at [965, 222] on icon "button" at bounding box center [959, 209] width 25 height 25
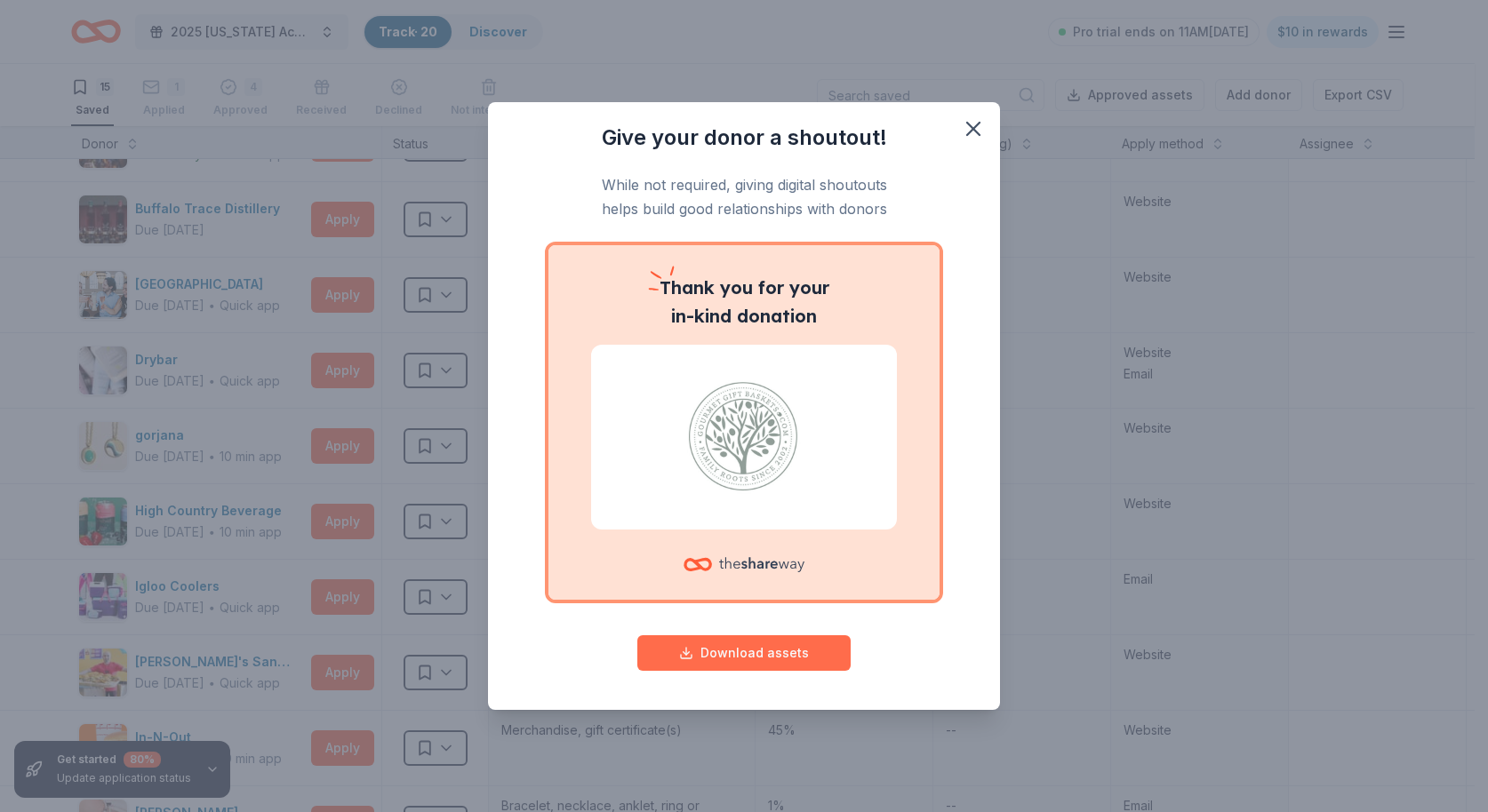
click at [752, 654] on button "Download assets" at bounding box center [744, 653] width 214 height 36
click at [972, 133] on icon "button" at bounding box center [972, 128] width 25 height 25
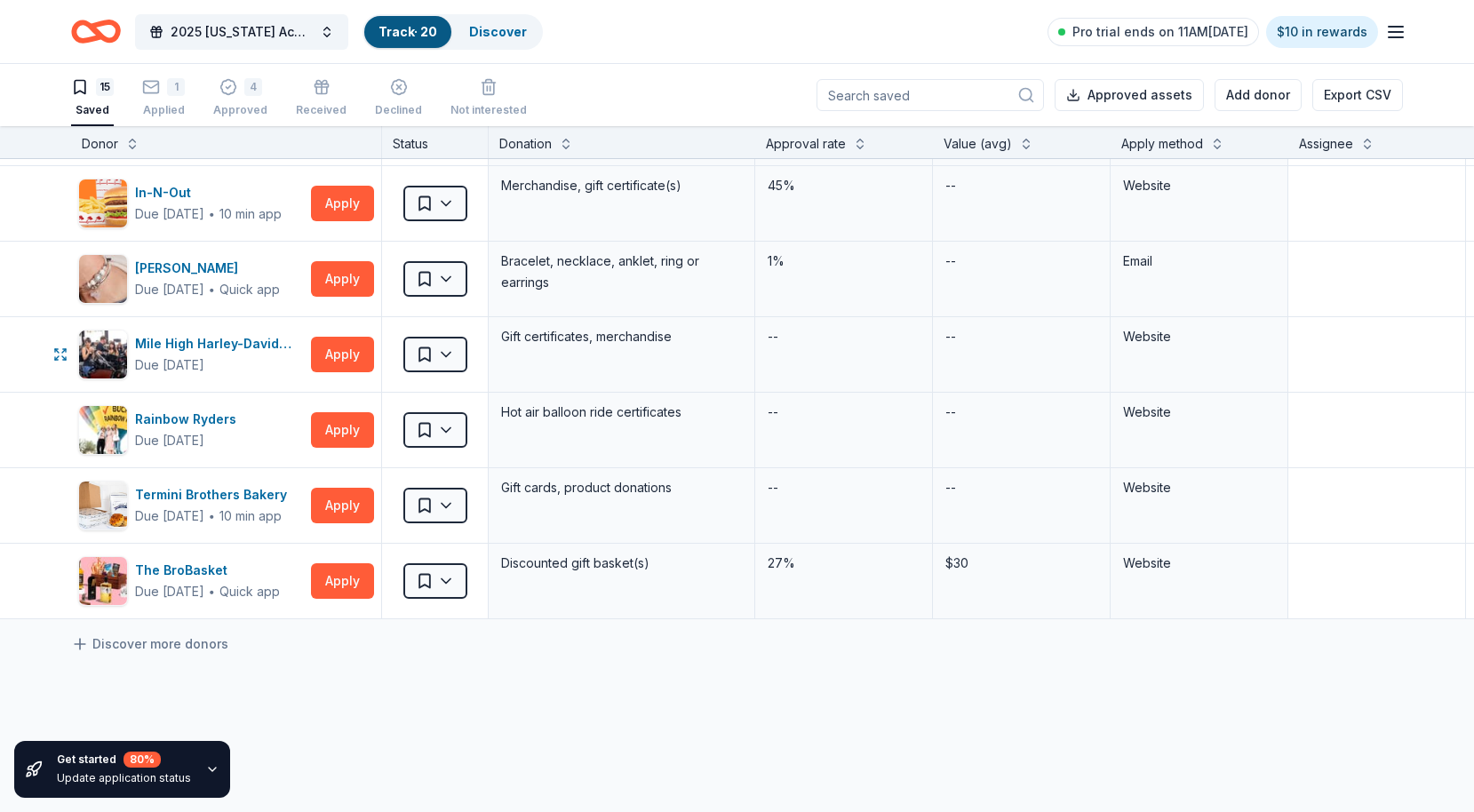
scroll to position [338, 0]
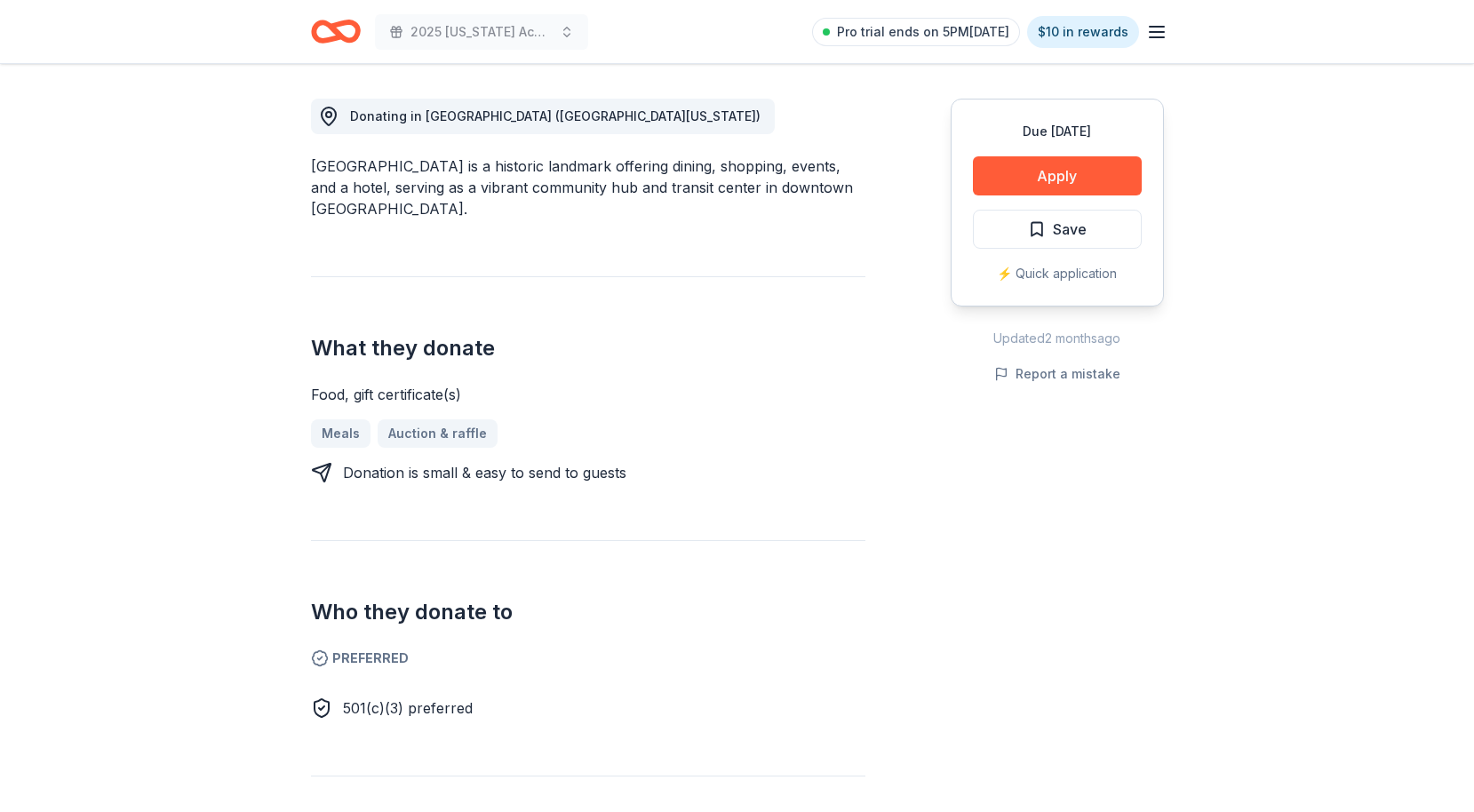
scroll to position [488, 0]
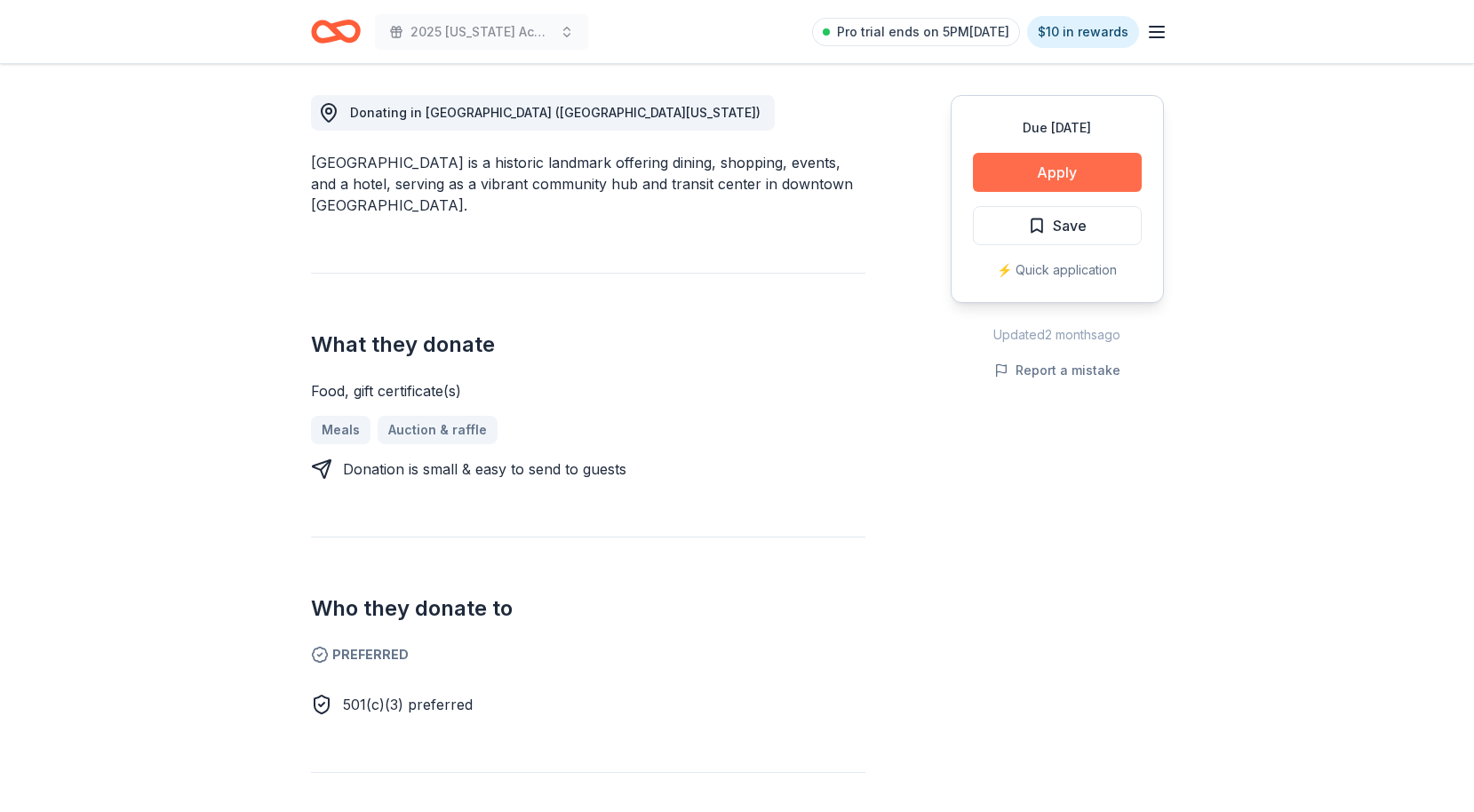
click at [1117, 176] on button "Apply" at bounding box center [1057, 172] width 168 height 39
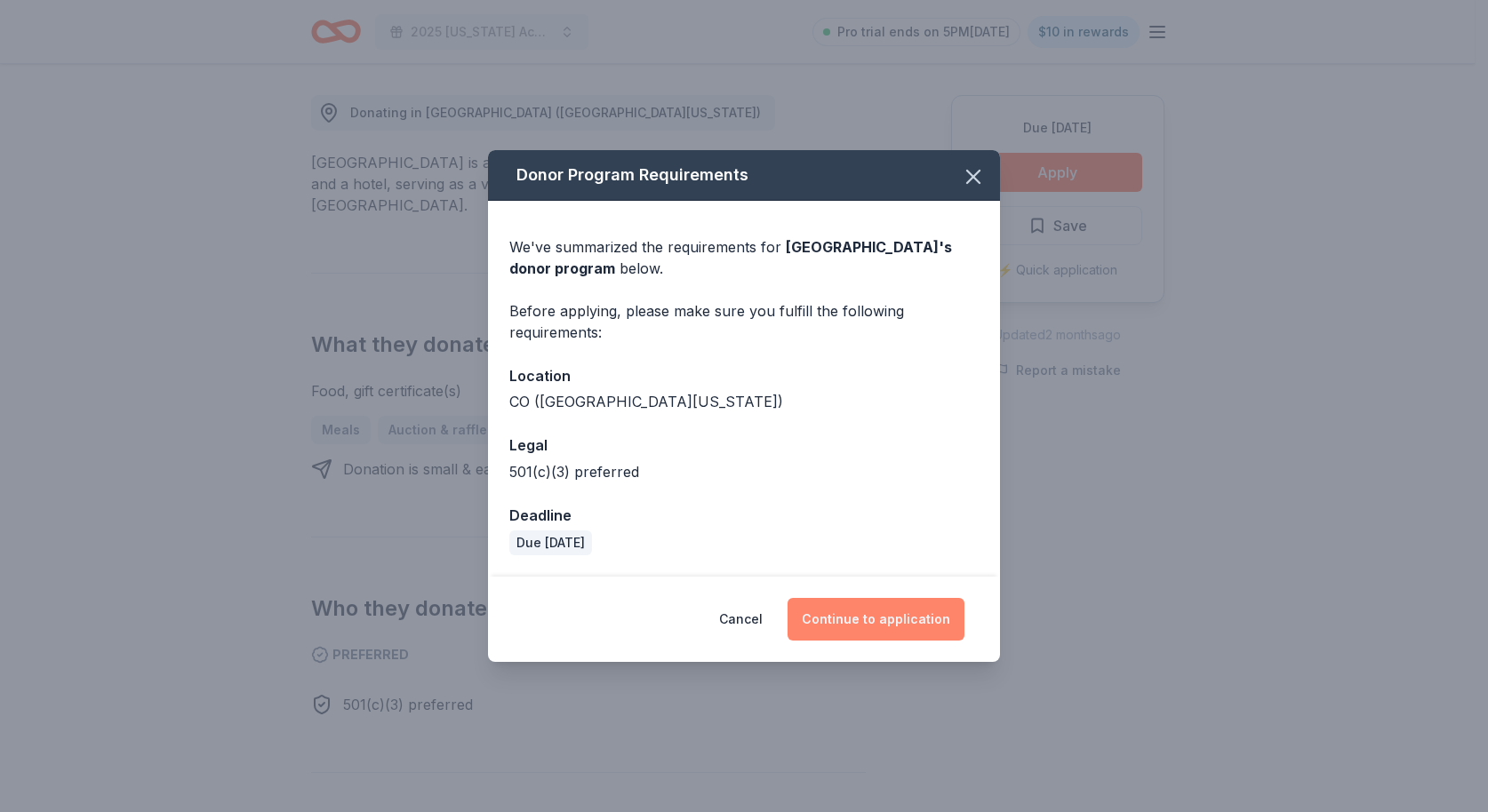
click at [898, 626] on button "Continue to application" at bounding box center [876, 620] width 177 height 42
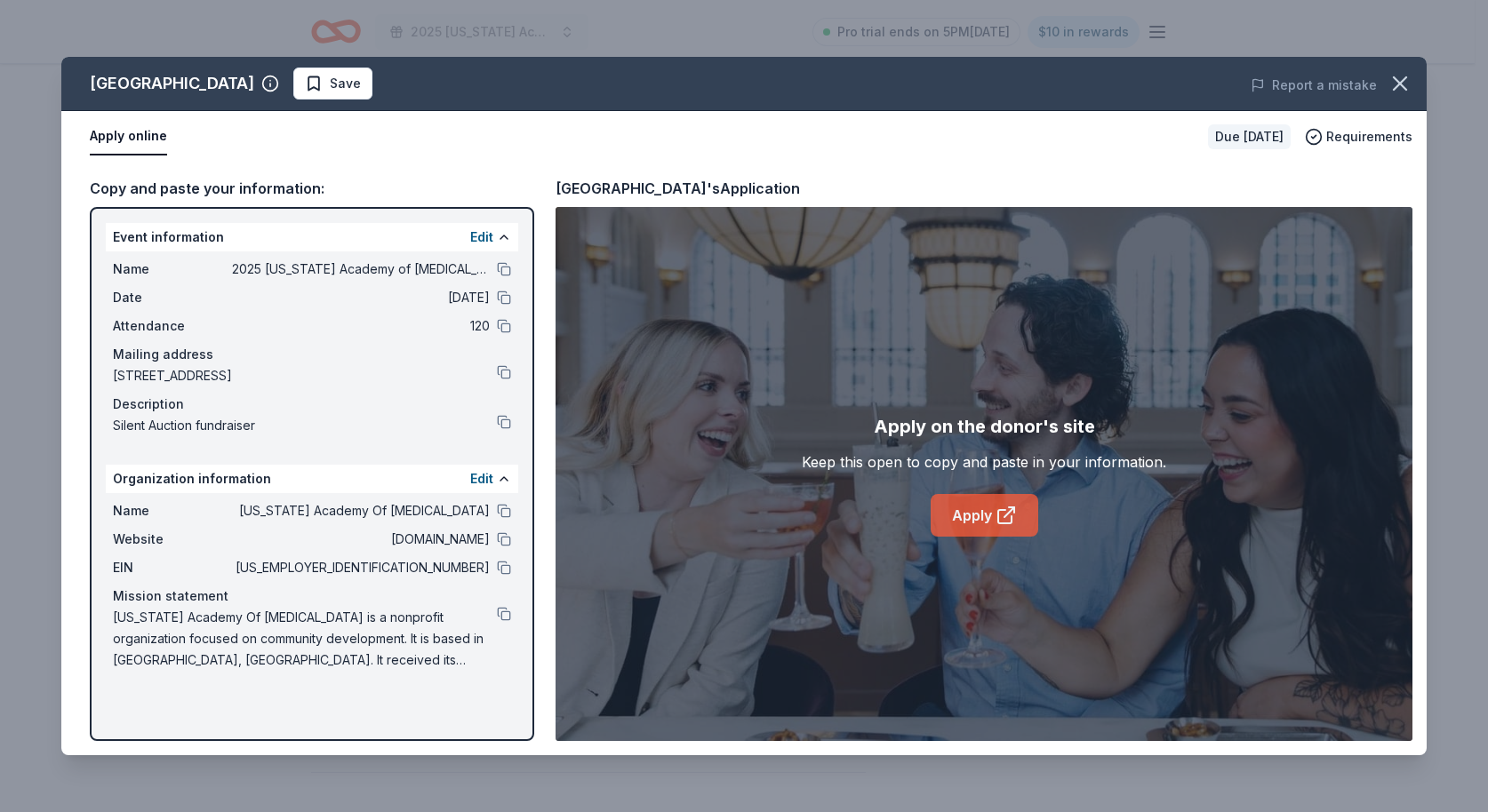
click at [982, 515] on link "Apply" at bounding box center [984, 516] width 108 height 42
click at [320, 86] on span "Save" at bounding box center [332, 83] width 56 height 21
click at [1411, 87] on icon "button" at bounding box center [1400, 83] width 25 height 25
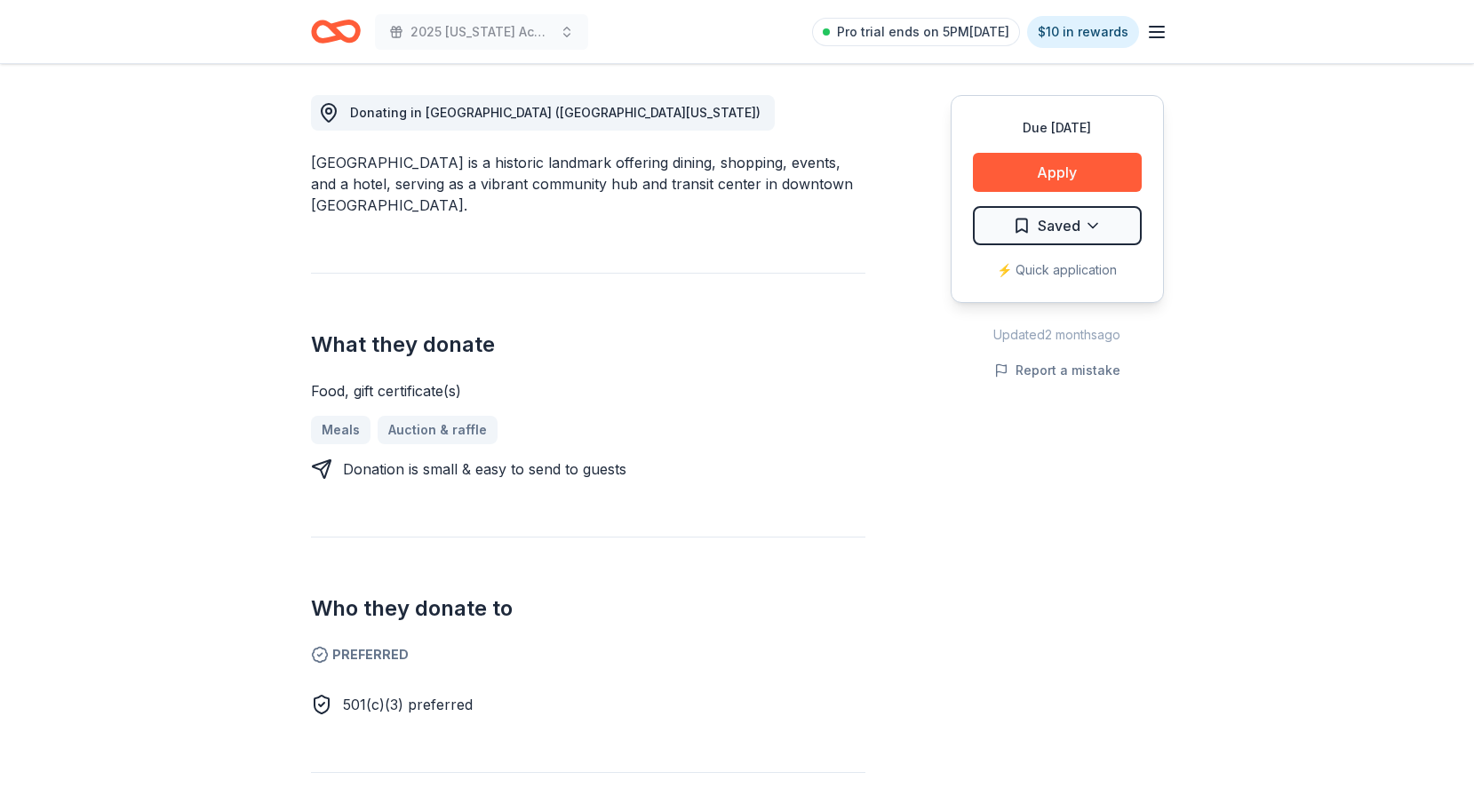
scroll to position [164, 0]
